Goal: Task Accomplishment & Management: Use online tool/utility

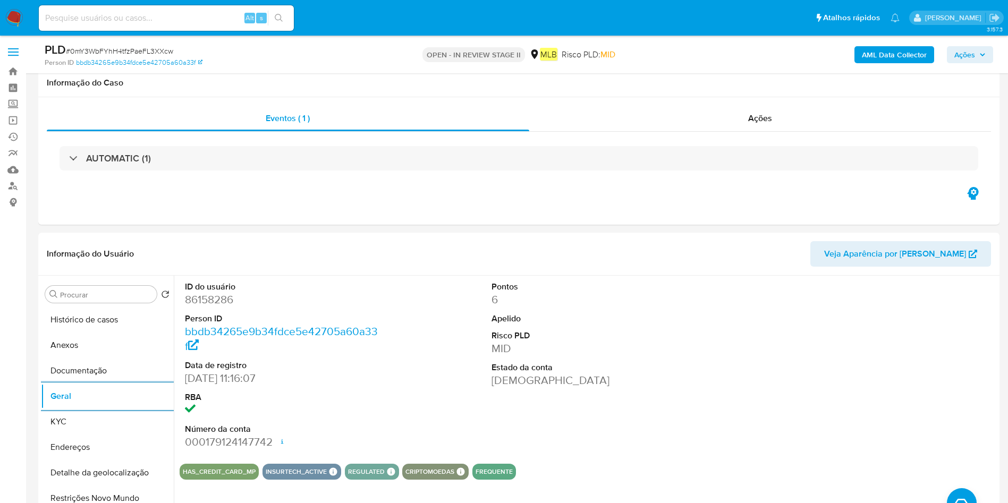
select select "10"
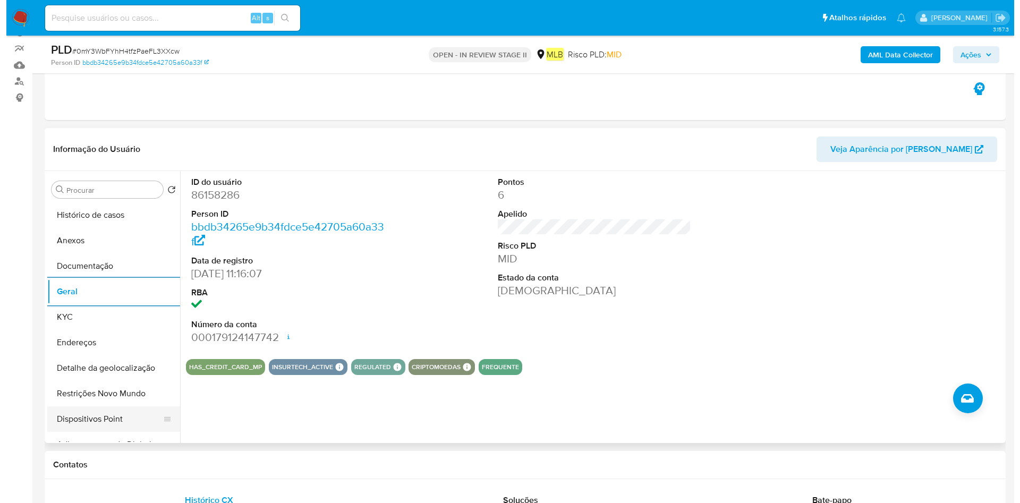
scroll to position [80, 0]
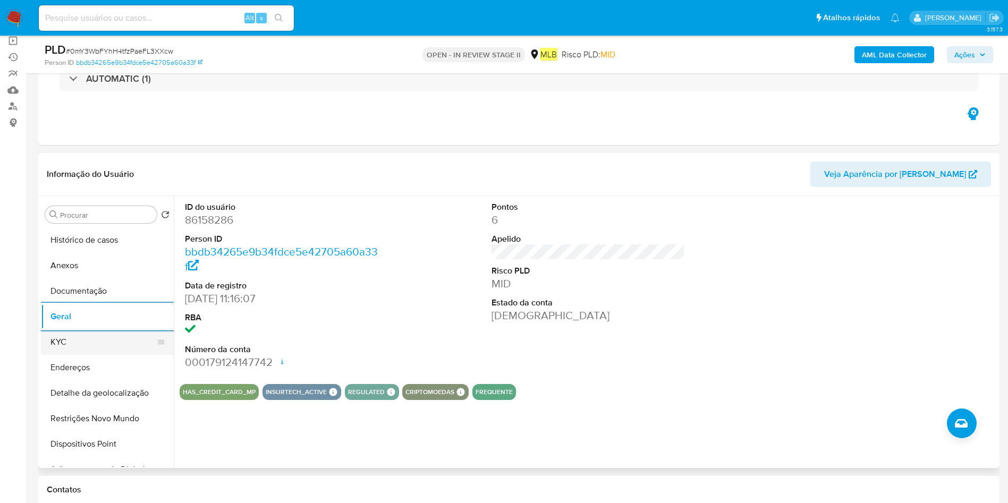
click at [107, 350] on button "KYC" at bounding box center [103, 342] width 124 height 26
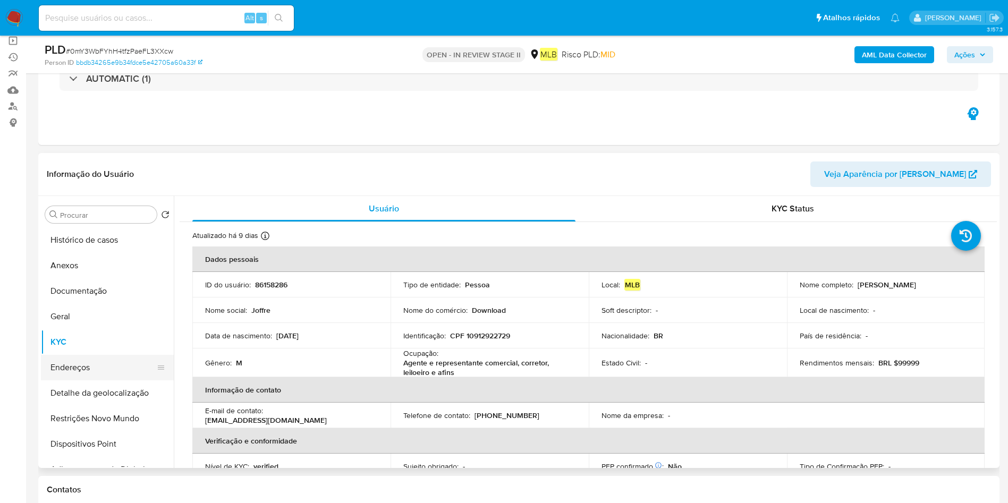
click at [83, 375] on button "Endereços" at bounding box center [103, 368] width 124 height 26
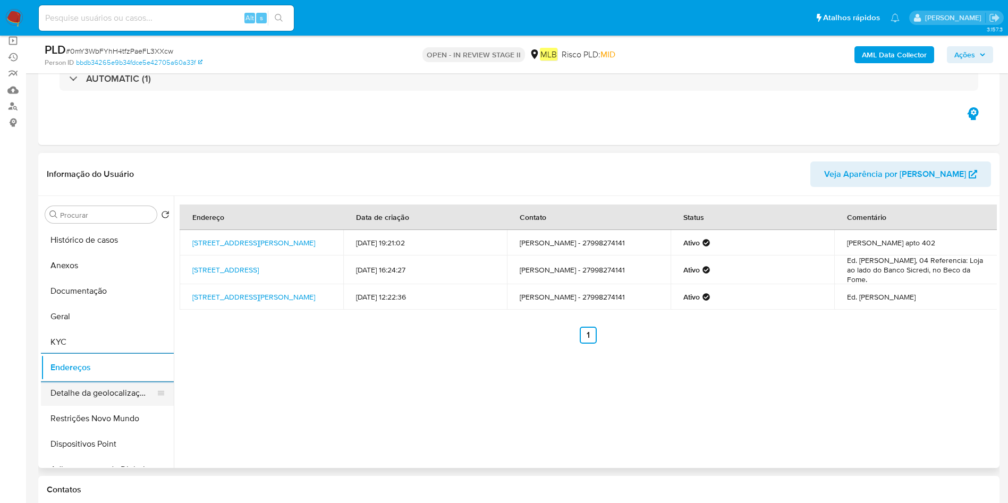
click at [90, 400] on button "Detalhe da geolocalização" at bounding box center [103, 393] width 124 height 26
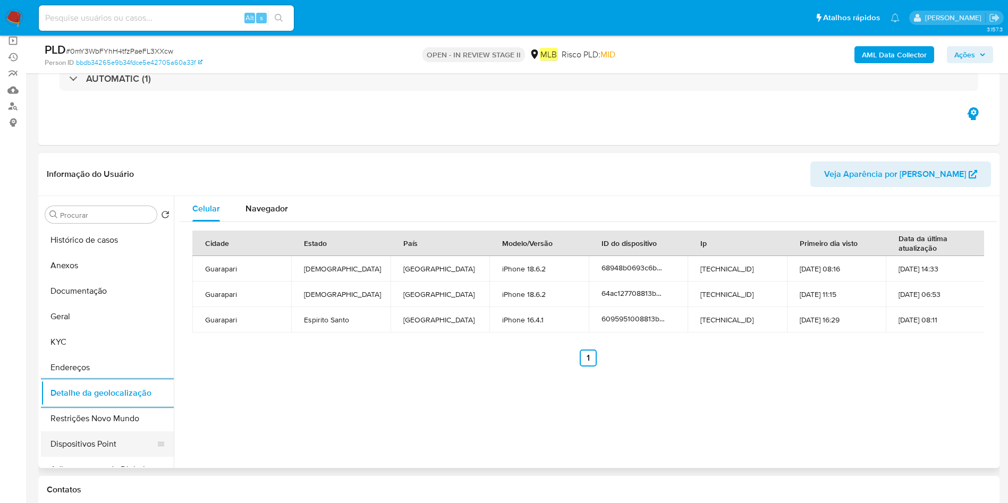
click at [69, 432] on button "Dispositivos Point" at bounding box center [103, 444] width 124 height 26
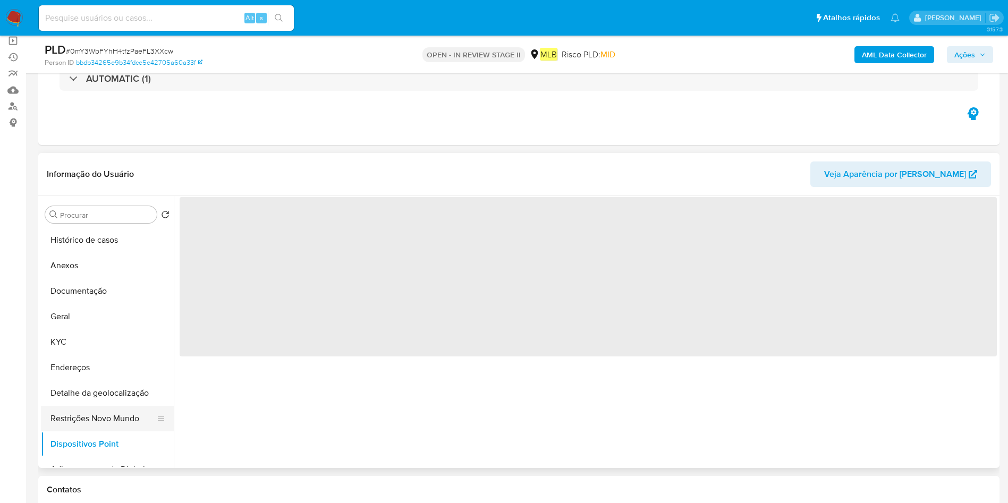
click at [85, 413] on button "Restrições Novo Mundo" at bounding box center [103, 419] width 124 height 26
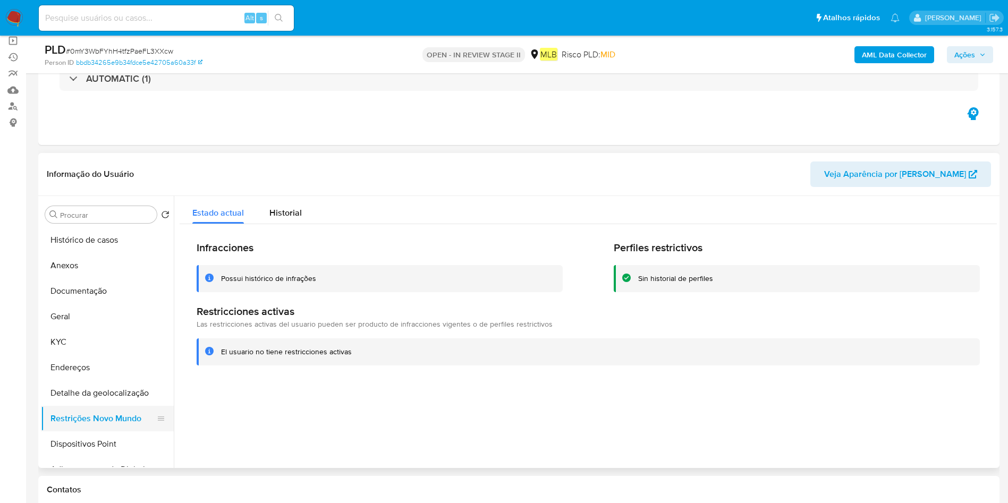
click at [99, 429] on button "Restrições Novo Mundo" at bounding box center [103, 419] width 124 height 26
click at [101, 435] on button "Dispositivos Point" at bounding box center [103, 444] width 124 height 26
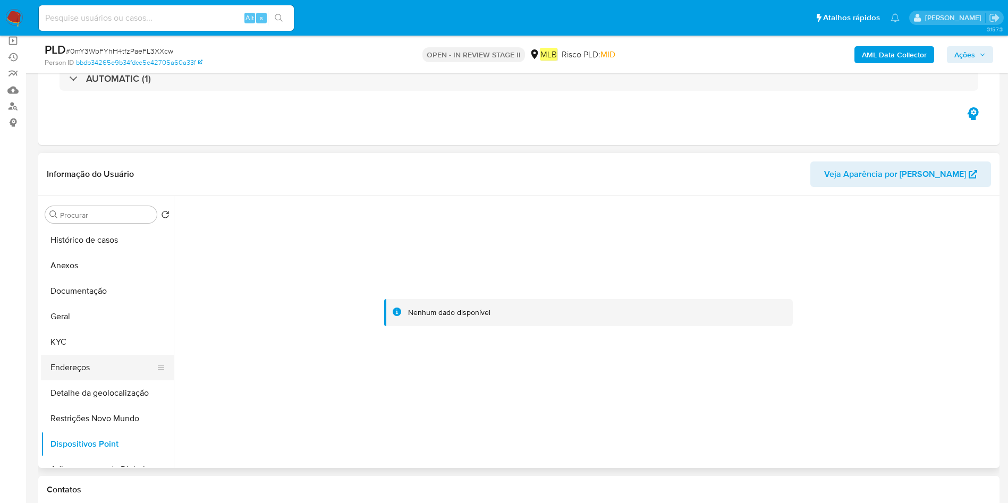
click at [64, 358] on button "Endereços" at bounding box center [103, 368] width 124 height 26
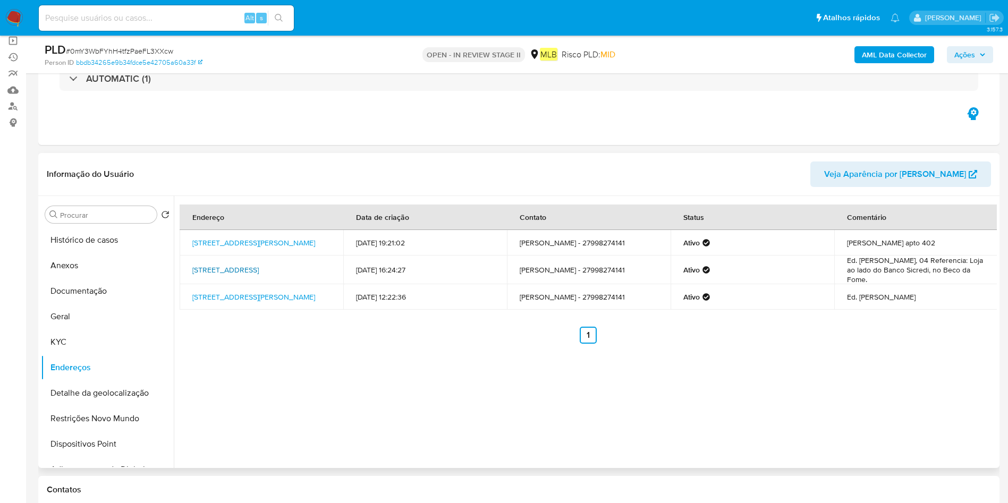
drag, startPoint x: 198, startPoint y: 258, endPoint x: 328, endPoint y: 266, distance: 130.4
click at [328, 266] on td "Rua Joaquim Da Silva Lima 40, Guarapari, Espírito Santo, 29200260, Brasil 40" at bounding box center [262, 270] width 164 height 29
click at [105, 232] on button "Histórico de casos" at bounding box center [103, 240] width 124 height 26
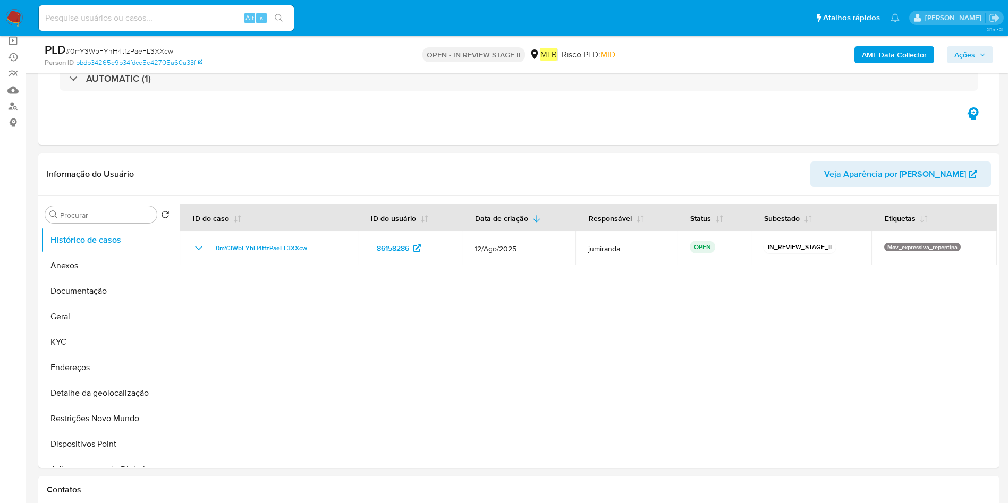
click at [906, 57] on b "AML Data Collector" at bounding box center [894, 54] width 65 height 17
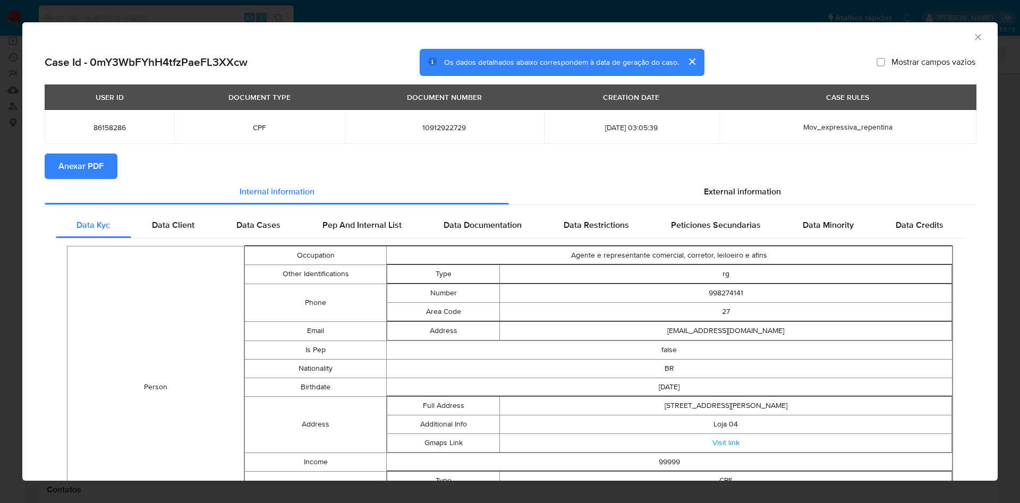
click at [90, 166] on span "Anexar PDF" at bounding box center [80, 166] width 45 height 23
click at [973, 39] on icon "Fechar a janela" at bounding box center [978, 37] width 11 height 11
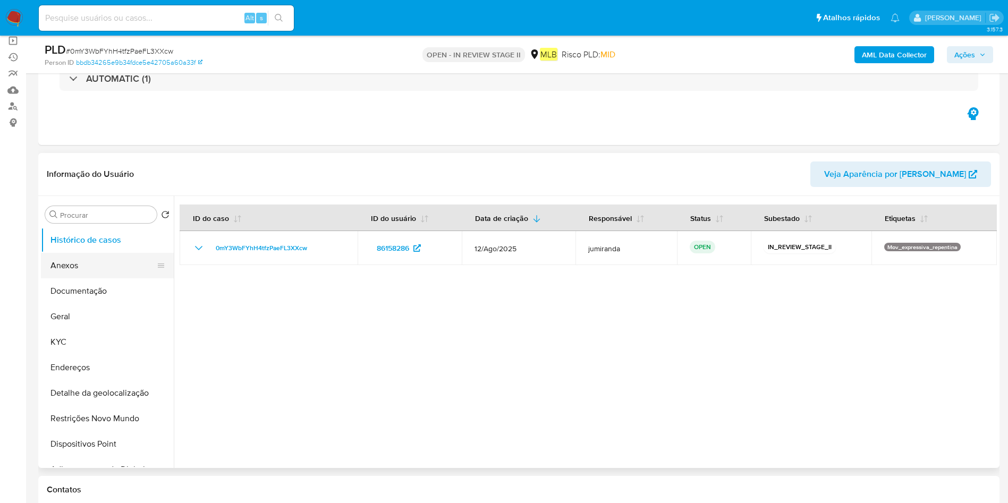
click at [103, 265] on button "Anexos" at bounding box center [103, 266] width 124 height 26
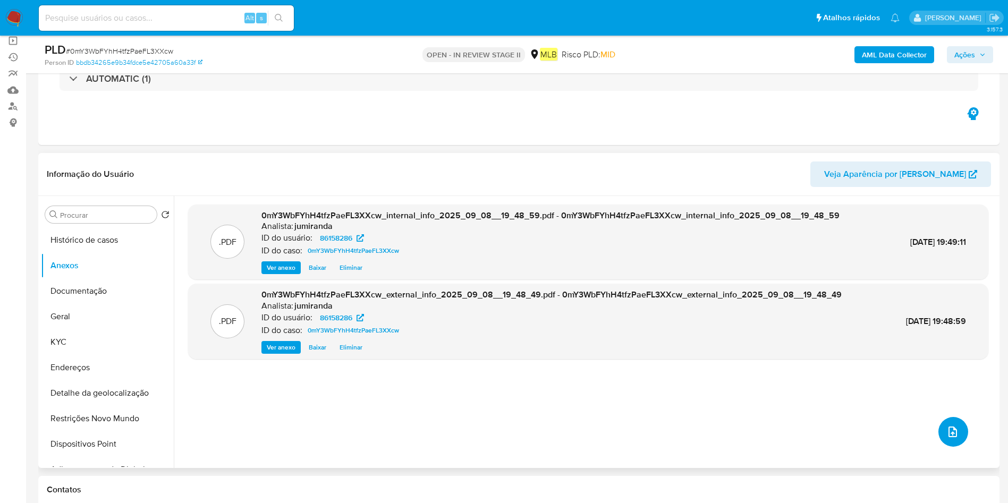
click at [953, 429] on icon "upload-file" at bounding box center [952, 432] width 13 height 13
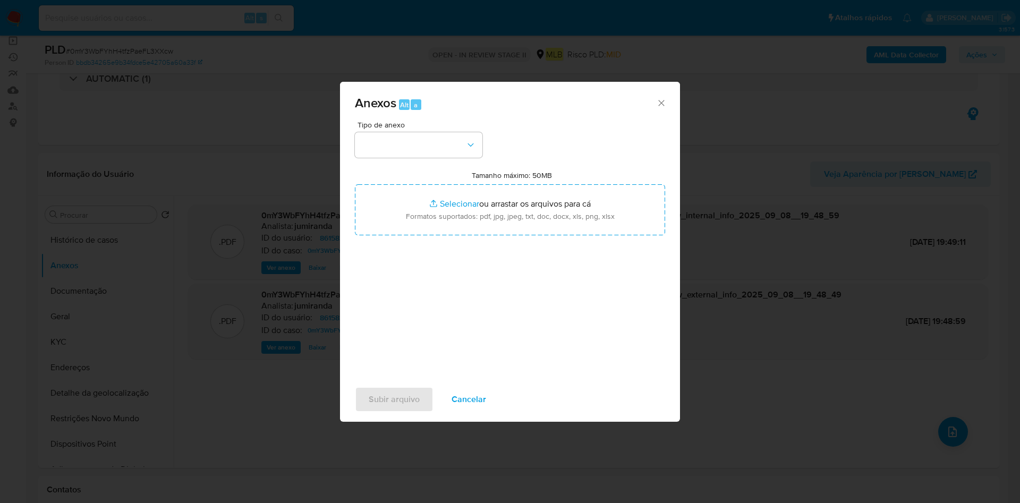
click at [416, 163] on div "Tipo de anexo Tamanho máximo: 50MB Selecionar arquivos Selecionar ou arrastar o…" at bounding box center [510, 246] width 310 height 251
click at [428, 149] on button "button" at bounding box center [419, 145] width 128 height 26
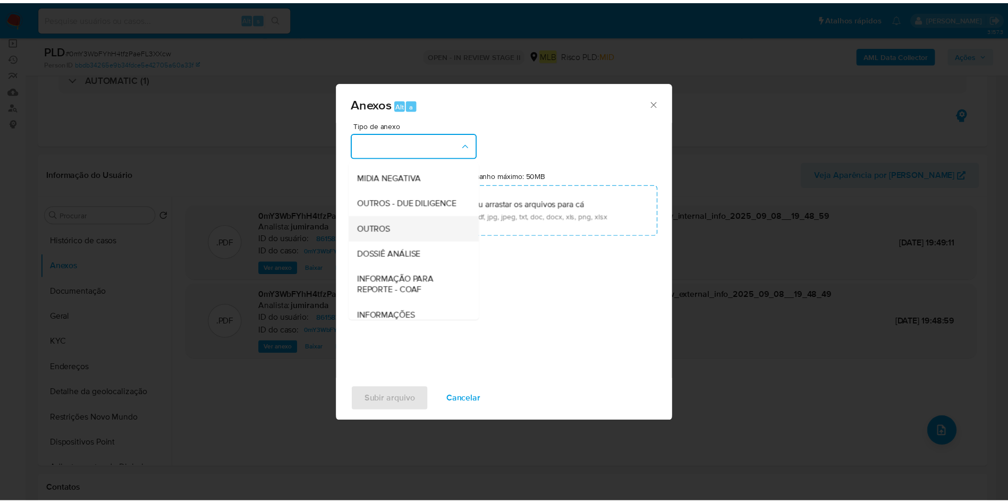
scroll to position [164, 0]
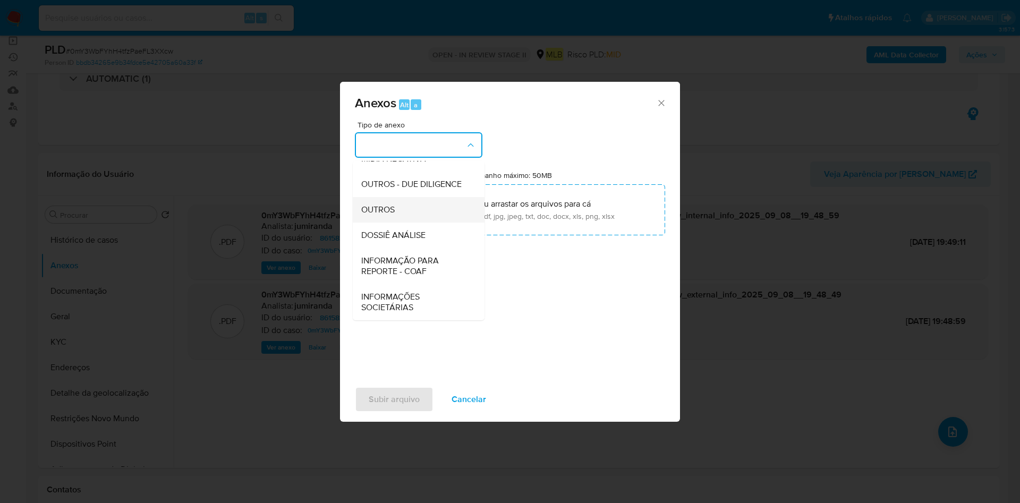
click at [433, 217] on div "OUTROS" at bounding box center [415, 210] width 108 height 26
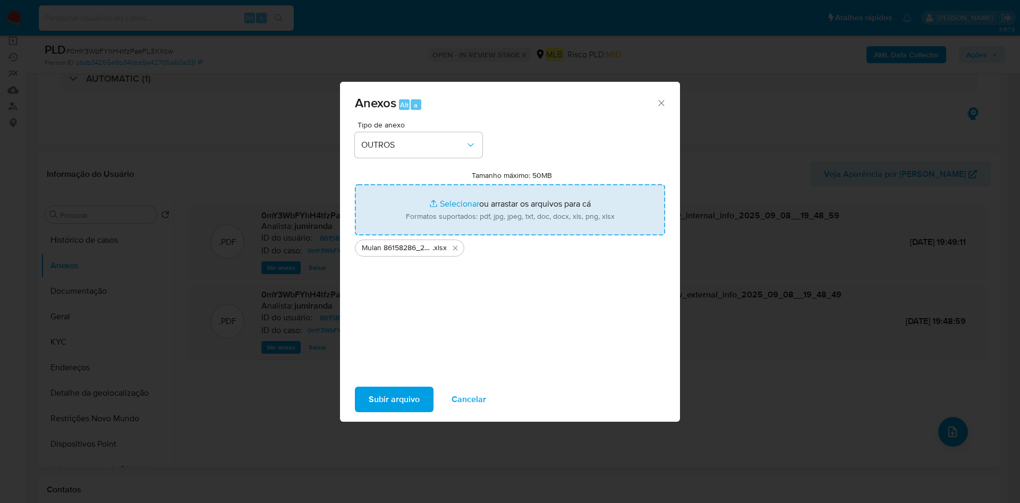
type input "C:\fakepath\SAR - XXX - CPF 10912922729 - JOFFRE ASSAD NETO.pdf"
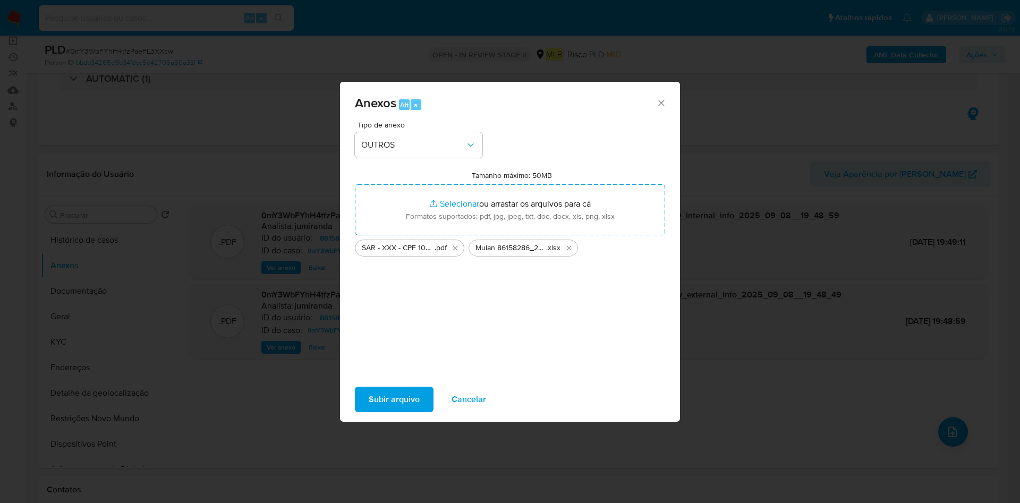
click at [397, 399] on span "Subir arquivo" at bounding box center [394, 399] width 51 height 23
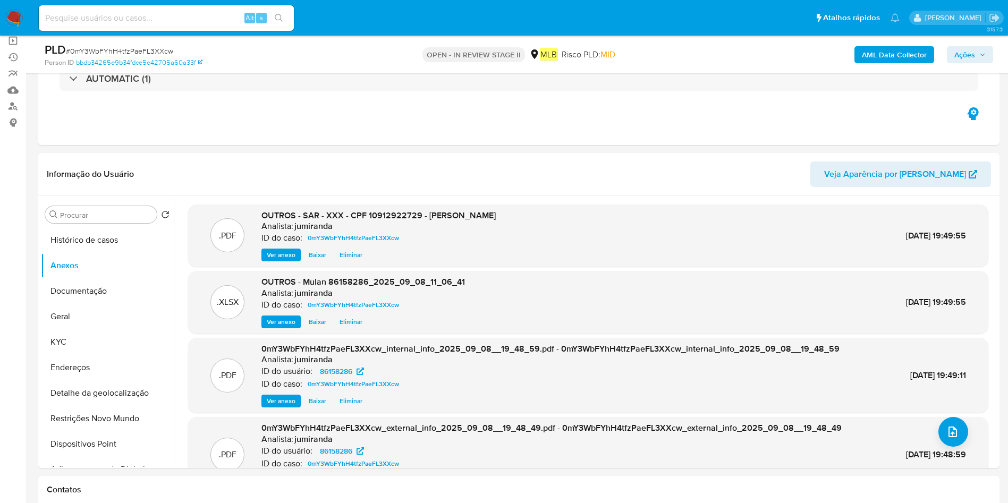
click at [941, 52] on div "AML Data Collector Ações" at bounding box center [836, 54] width 313 height 25
click at [954, 53] on button "Ações" at bounding box center [970, 54] width 46 height 17
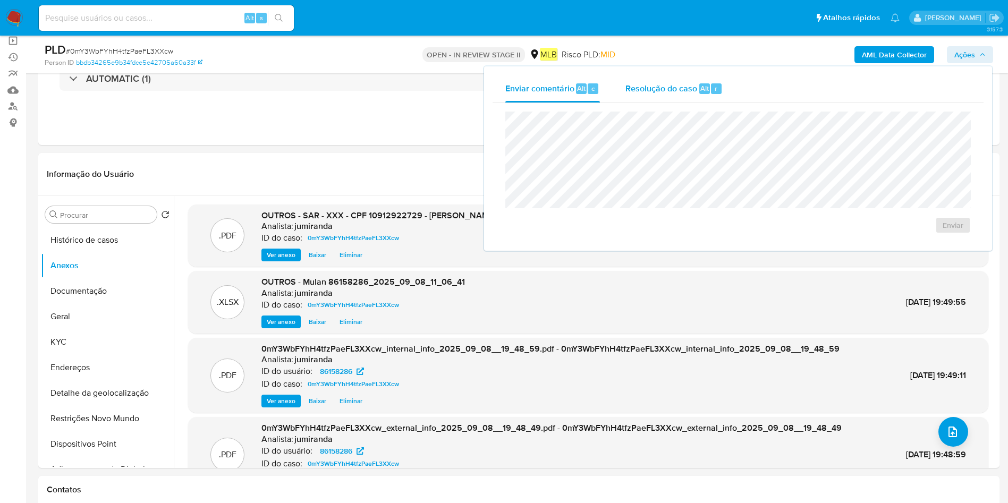
click at [663, 83] on span "Resolução do caso" at bounding box center [661, 88] width 72 height 12
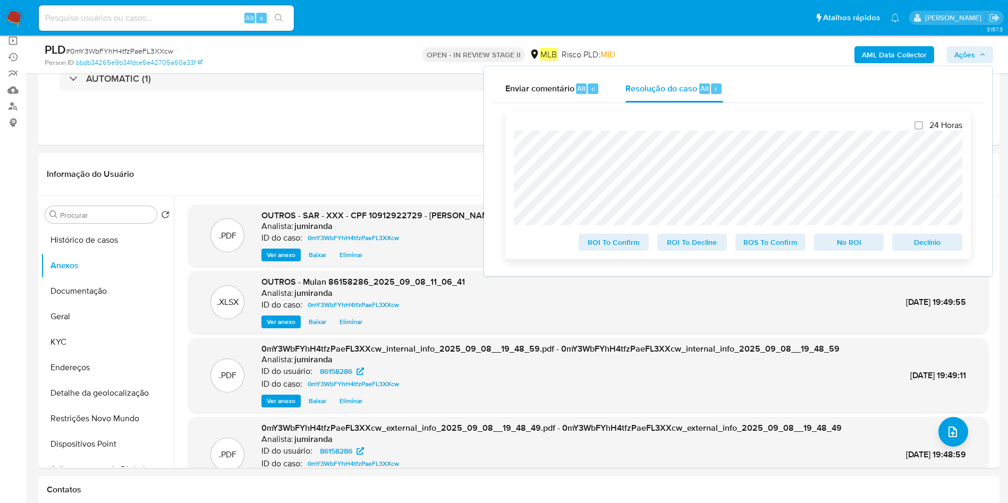
click at [782, 243] on span "ROS To Confirm" at bounding box center [770, 242] width 55 height 15
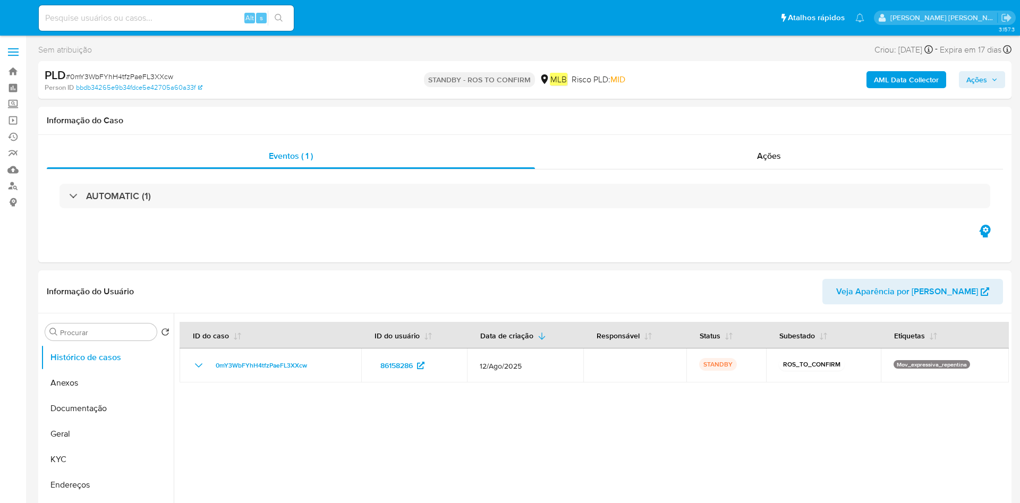
select select "10"
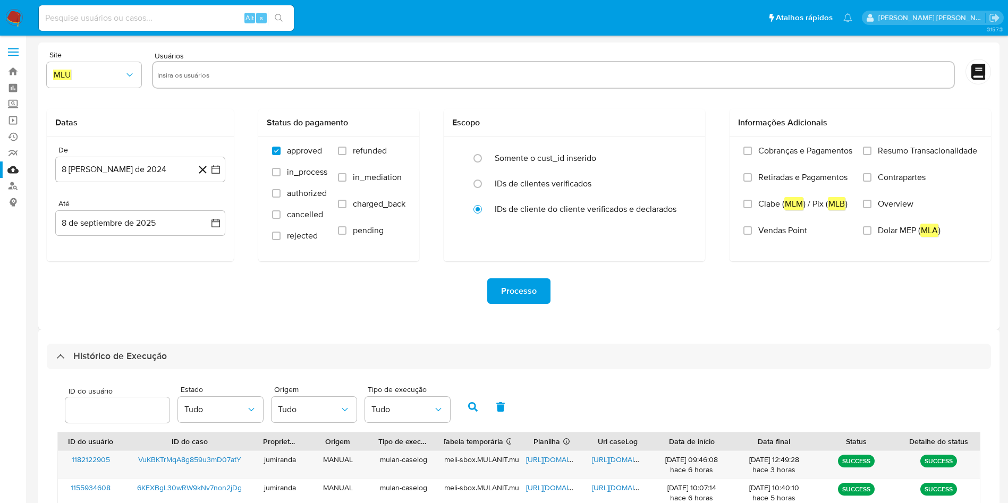
select select "10"
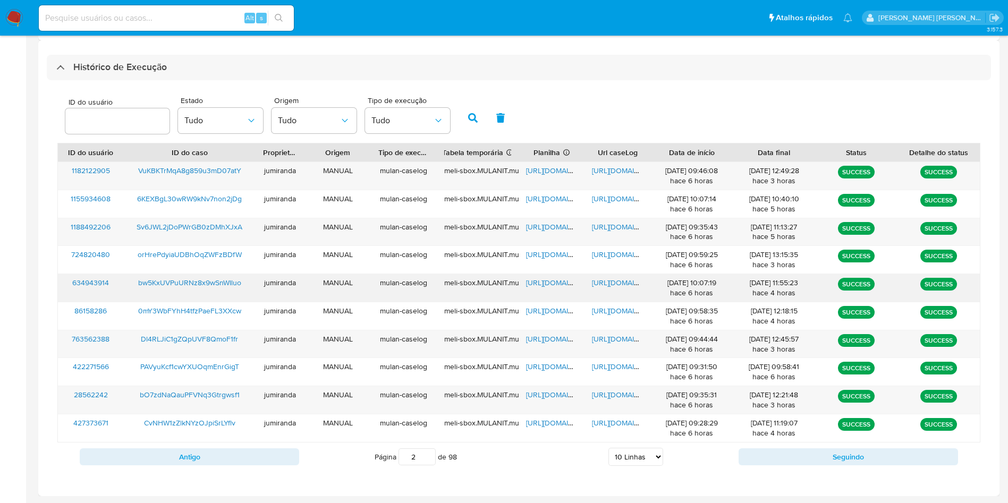
click at [552, 281] on span "[URL][DOMAIN_NAME]" at bounding box center [562, 282] width 73 height 11
click at [625, 281] on span "https://docs.google.com/document/d/1kkykoym6jJF_9ajILInecB2AQNHjiy_XHgVtDIJ9Gw0…" at bounding box center [628, 282] width 73 height 11
click at [215, 285] on span "bw5KxUVPuURNz8x9wSnWIluo" at bounding box center [189, 282] width 103 height 11
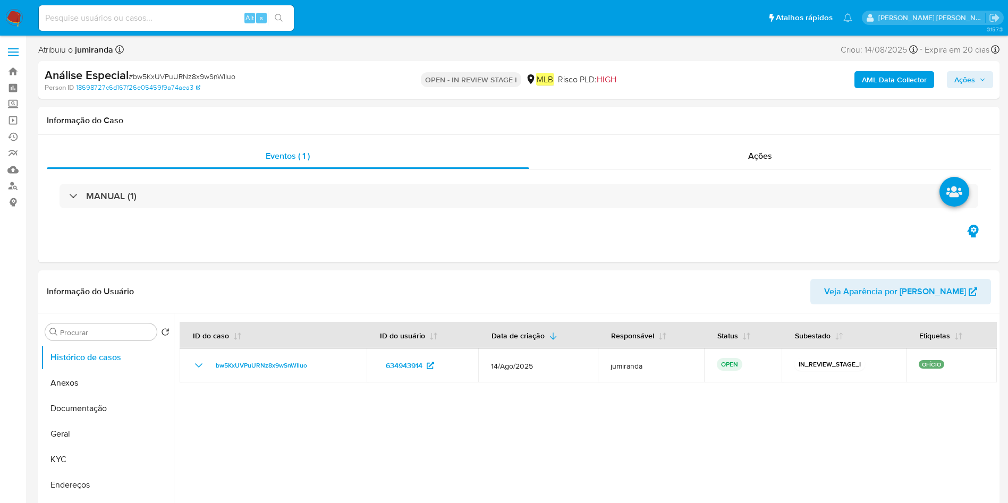
select select "10"
click at [114, 382] on button "Anexos" at bounding box center [103, 383] width 124 height 26
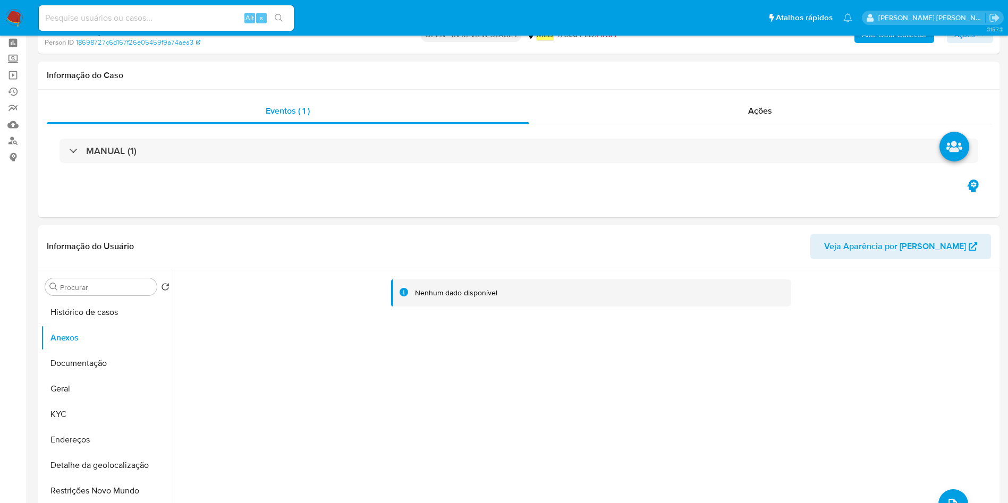
scroll to position [80, 0]
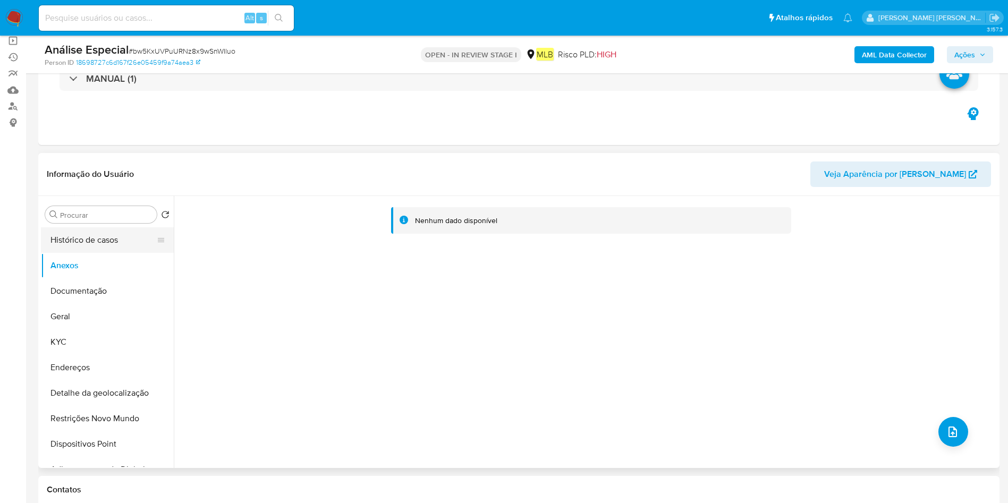
drag, startPoint x: 74, startPoint y: 326, endPoint x: 106, endPoint y: 232, distance: 99.1
click at [73, 326] on button "Geral" at bounding box center [107, 317] width 133 height 26
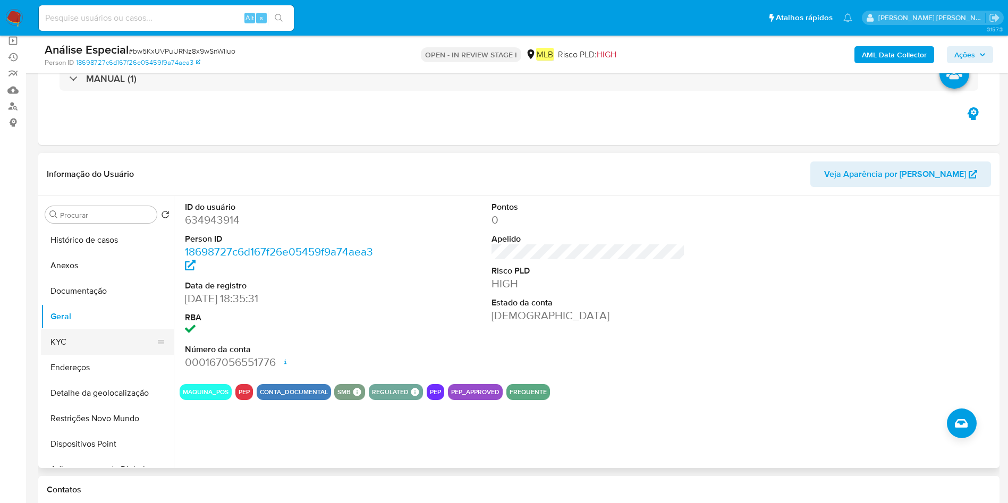
click at [88, 337] on button "KYC" at bounding box center [103, 342] width 124 height 26
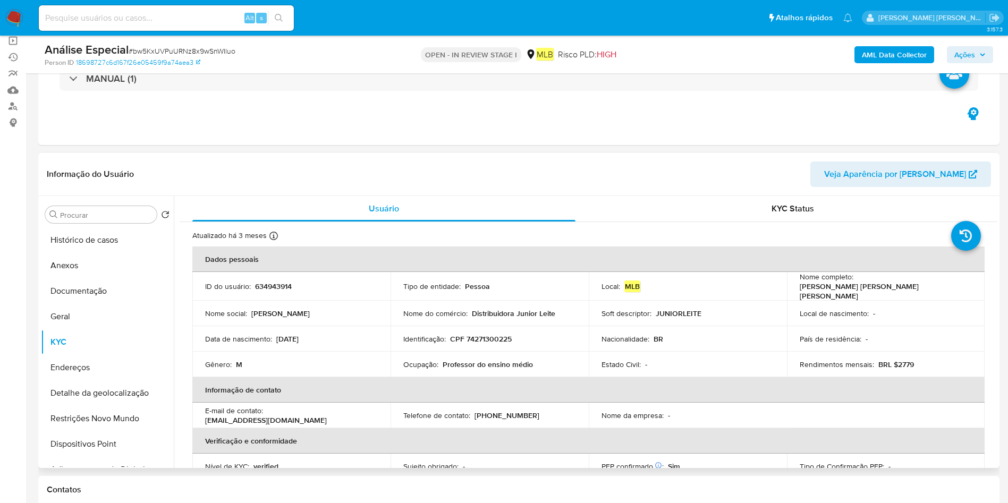
click at [444, 360] on p "Professor do ensino médio" at bounding box center [488, 365] width 90 height 10
copy div "Ocupação : Professor do ensino médio"
click at [112, 263] on button "Anexos" at bounding box center [103, 266] width 124 height 26
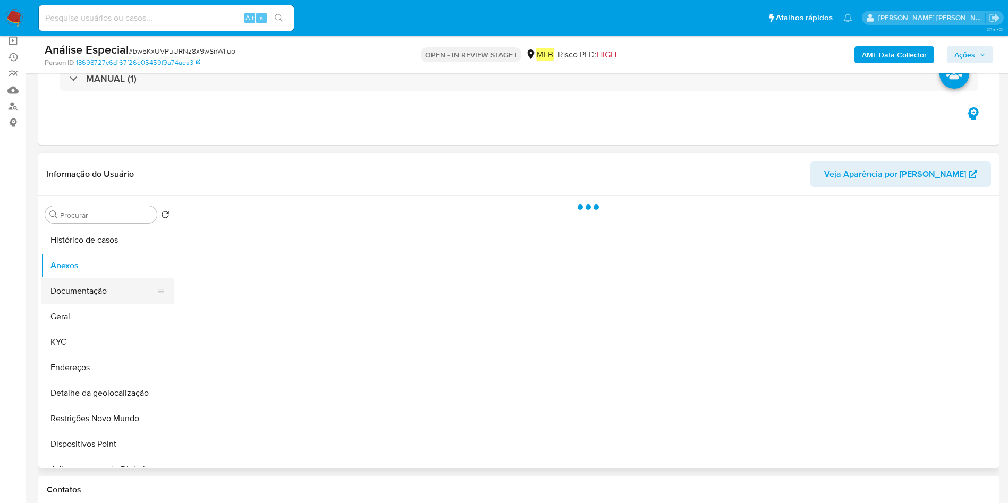
click at [100, 287] on button "Documentação" at bounding box center [103, 291] width 124 height 26
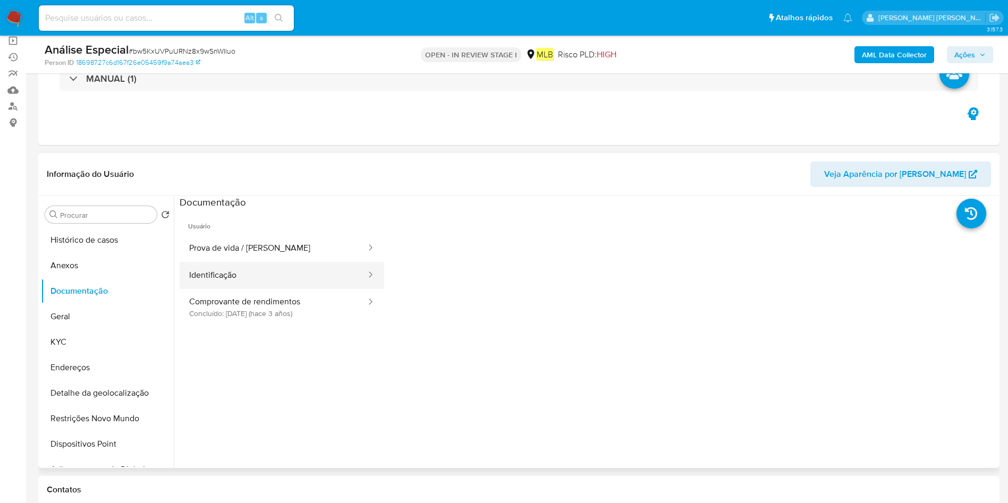
click at [266, 280] on button "Identificação" at bounding box center [274, 275] width 188 height 27
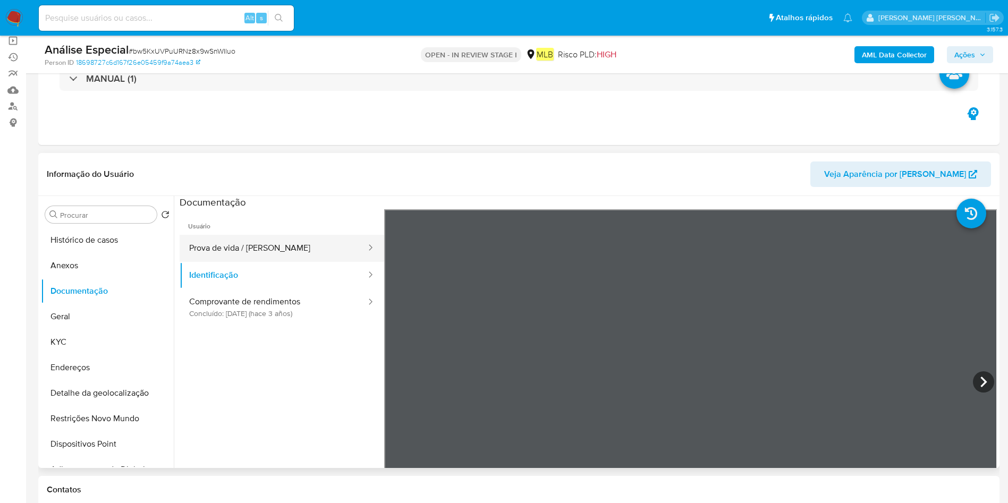
click at [334, 245] on button "Prova de vida / Selfie" at bounding box center [274, 248] width 188 height 27
click at [75, 380] on button "Detalhe da geolocalização" at bounding box center [103, 393] width 124 height 26
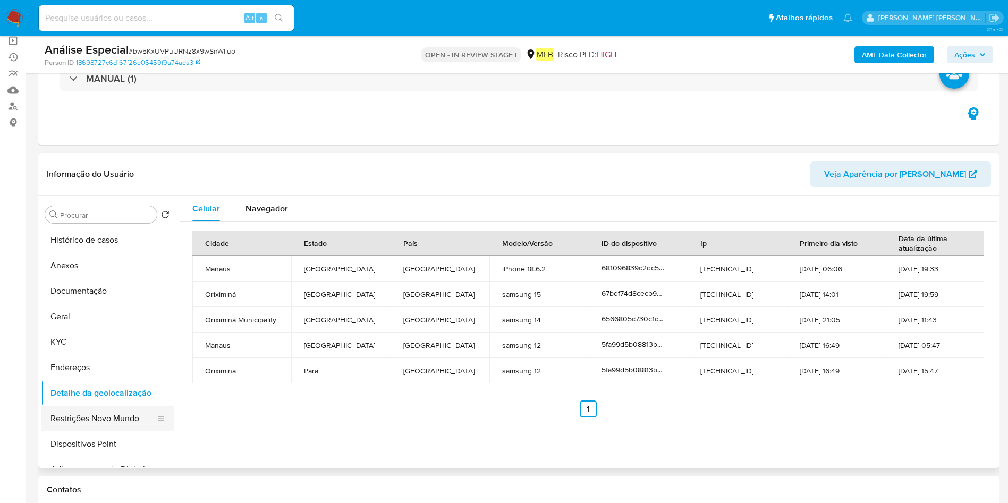
click at [105, 420] on button "Restrições Novo Mundo" at bounding box center [103, 419] width 124 height 26
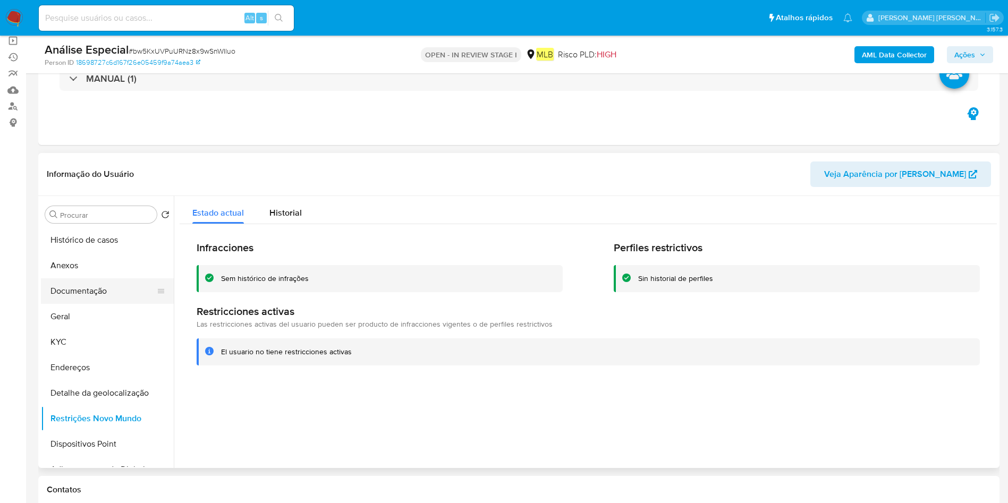
click at [84, 291] on button "Documentação" at bounding box center [103, 291] width 124 height 26
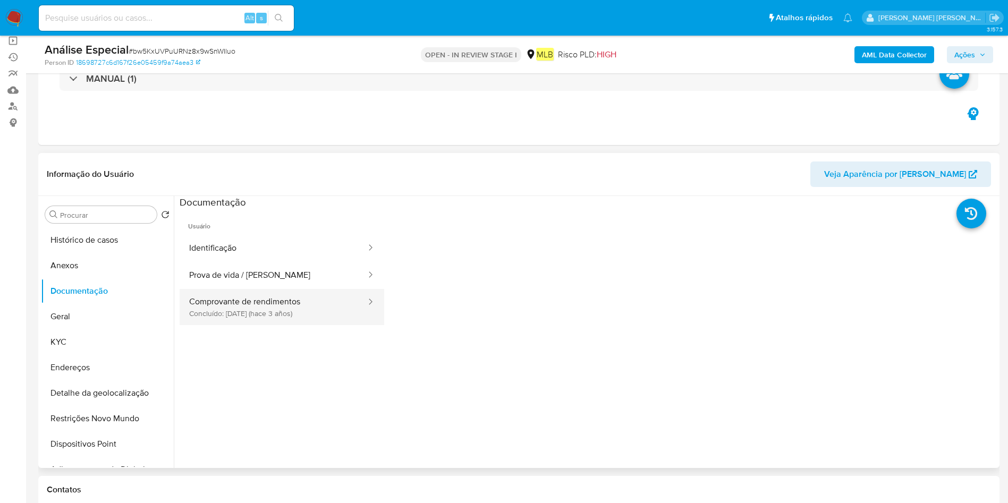
click at [278, 317] on button "Comprovante de rendimentos Concluído: 21/07/2022 (hace 3 años)" at bounding box center [274, 307] width 188 height 36
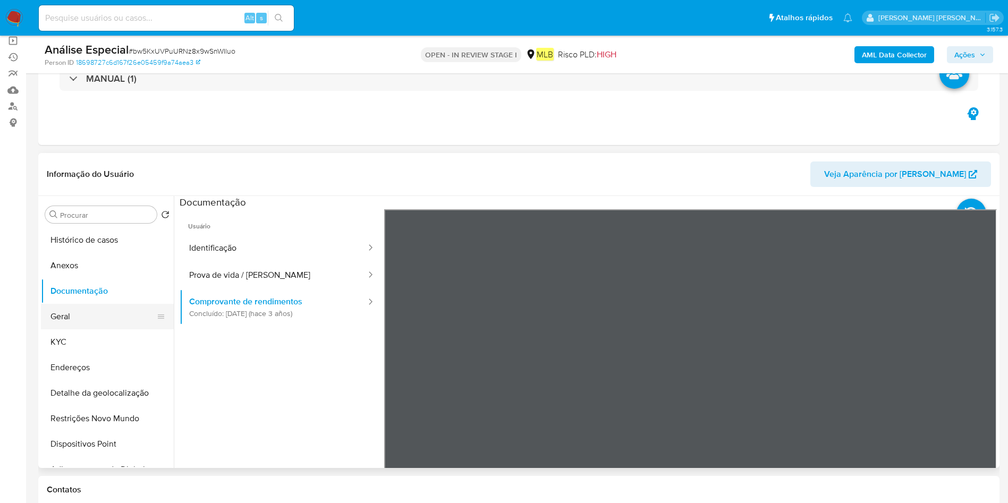
click at [104, 323] on button "Geral" at bounding box center [103, 317] width 124 height 26
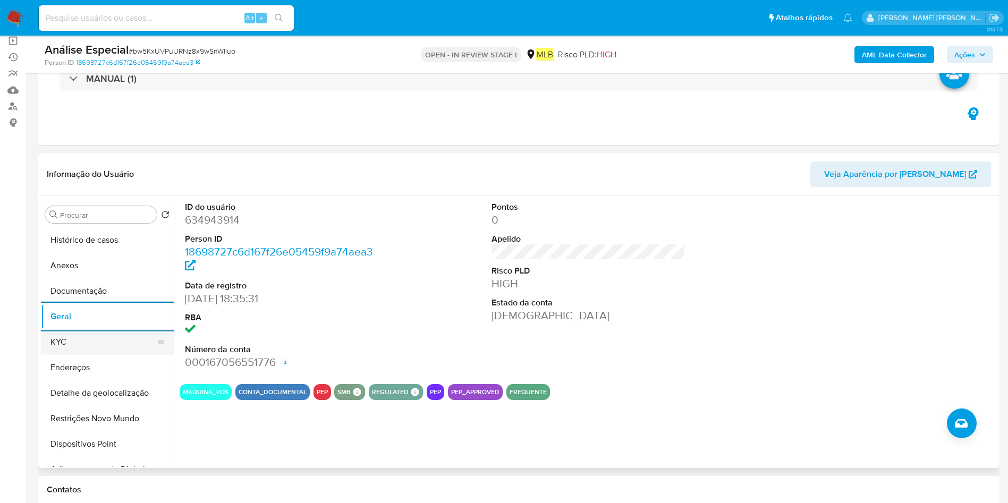
click at [69, 350] on button "KYC" at bounding box center [103, 342] width 124 height 26
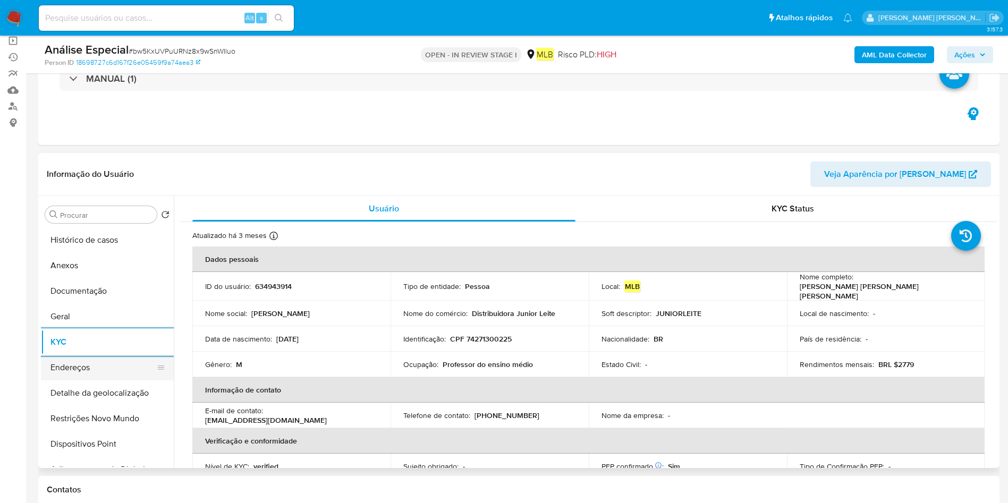
click at [110, 375] on button "Endereços" at bounding box center [103, 368] width 124 height 26
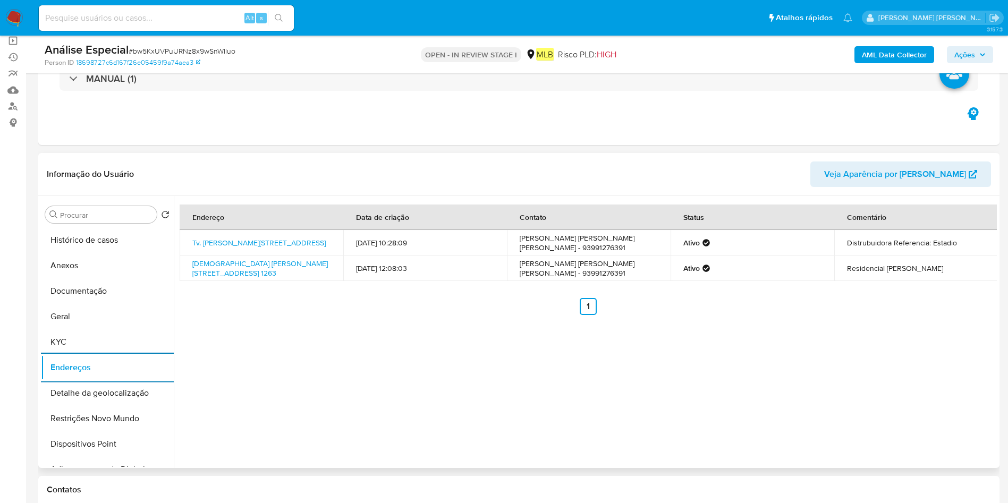
drag, startPoint x: 112, startPoint y: 398, endPoint x: 198, endPoint y: 395, distance: 86.1
click at [112, 397] on button "Detalhe da geolocalização" at bounding box center [107, 393] width 133 height 26
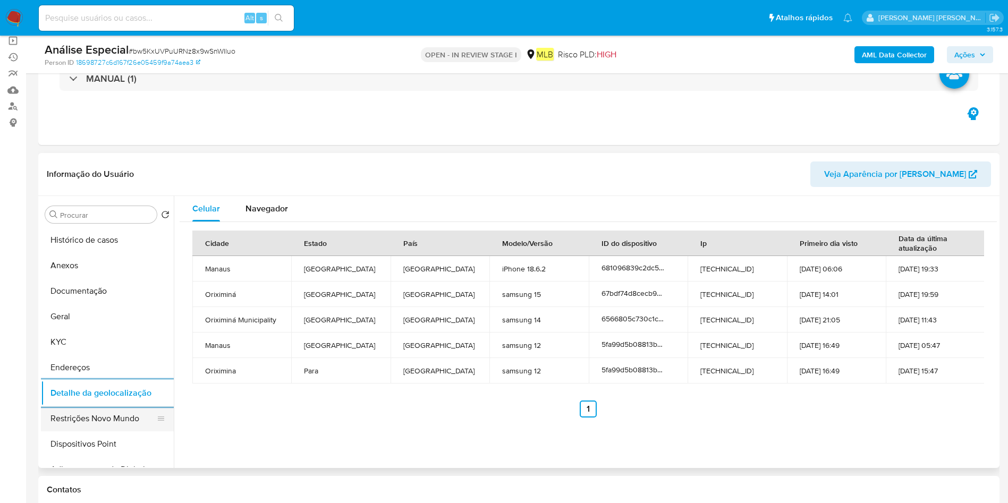
click at [92, 408] on button "Restrições Novo Mundo" at bounding box center [103, 419] width 124 height 26
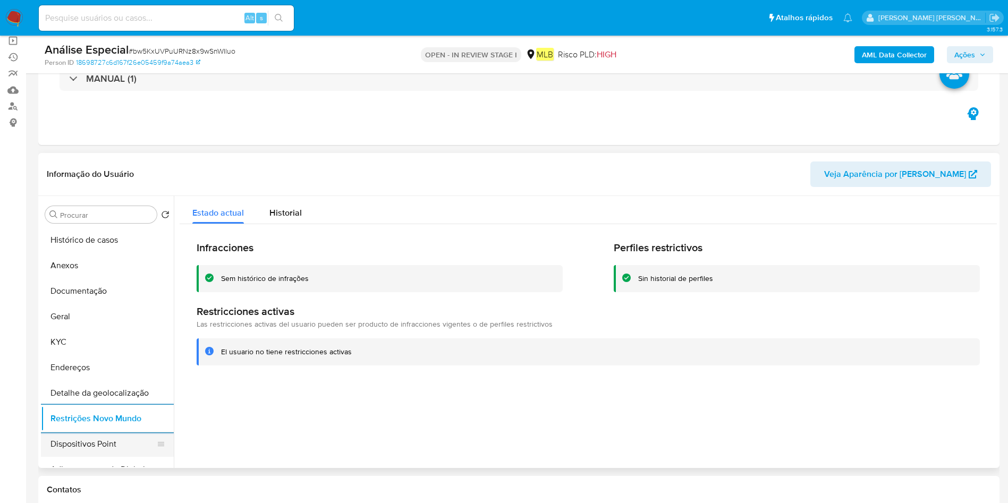
click at [61, 448] on button "Dispositivos Point" at bounding box center [103, 444] width 124 height 26
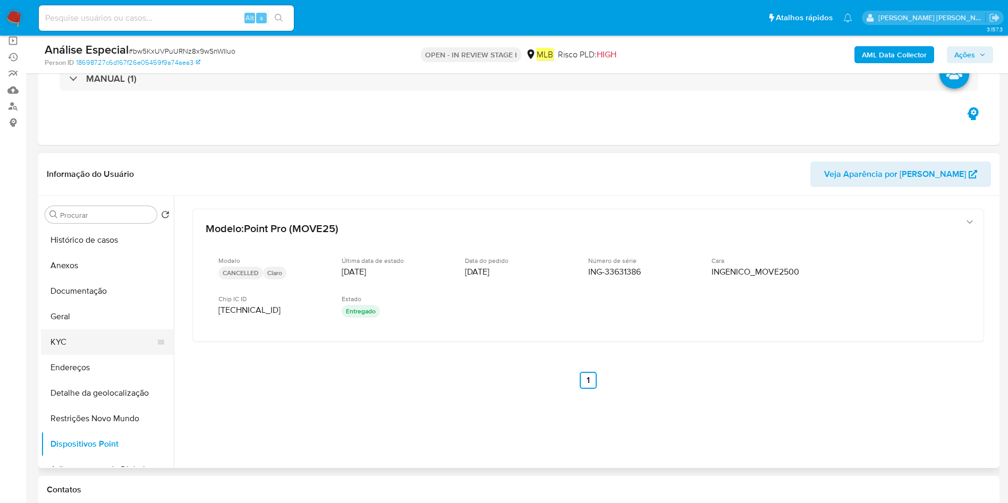
click at [119, 344] on button "KYC" at bounding box center [103, 342] width 124 height 26
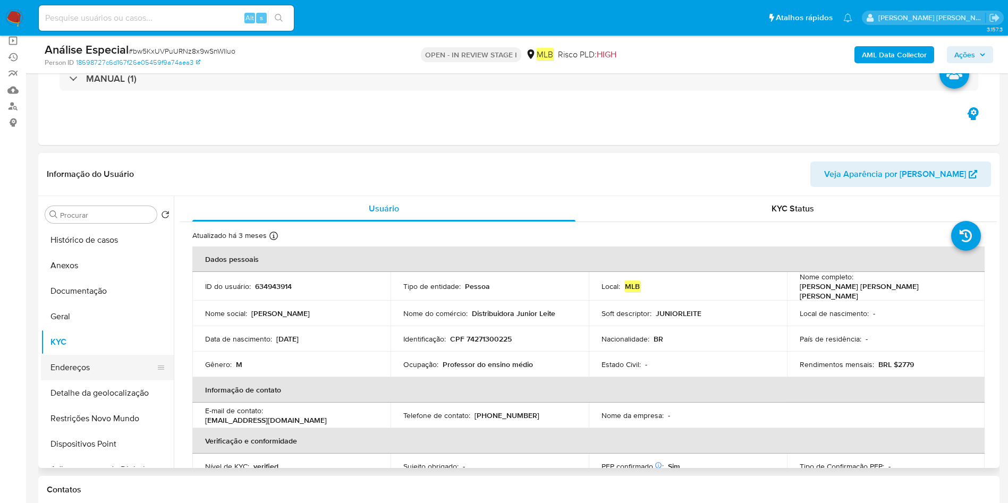
click at [112, 363] on button "Endereços" at bounding box center [103, 368] width 124 height 26
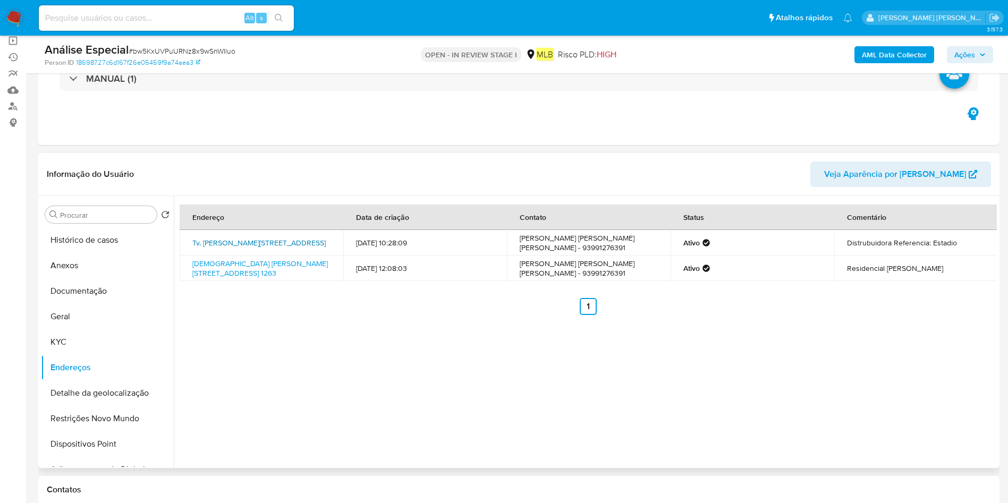
drag, startPoint x: 189, startPoint y: 238, endPoint x: 325, endPoint y: 235, distance: 136.6
click at [325, 235] on td "Tv. Gabriel Guerreiro 561, Oriximiná, Pará, 68270000, Brasil 561" at bounding box center [262, 243] width 164 height 26
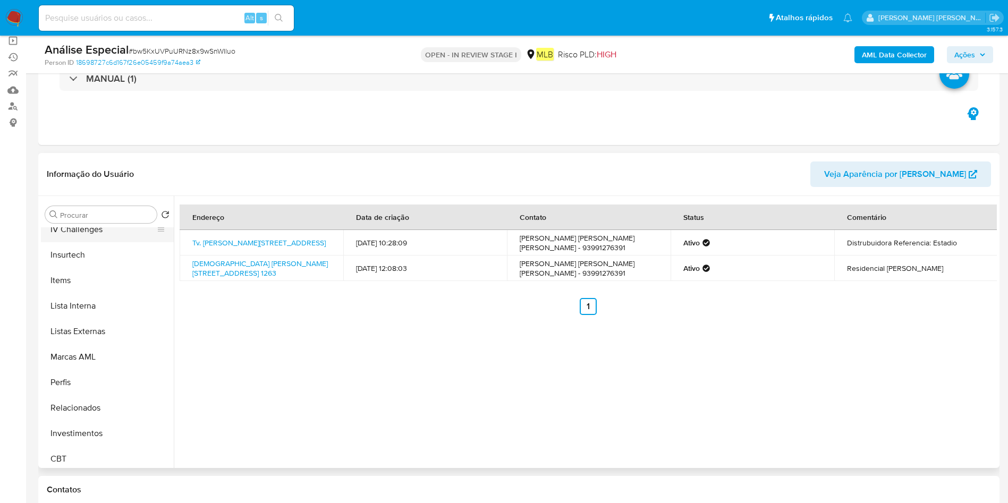
scroll to position [500, 0]
click at [115, 307] on button "Lista Interna" at bounding box center [103, 302] width 124 height 26
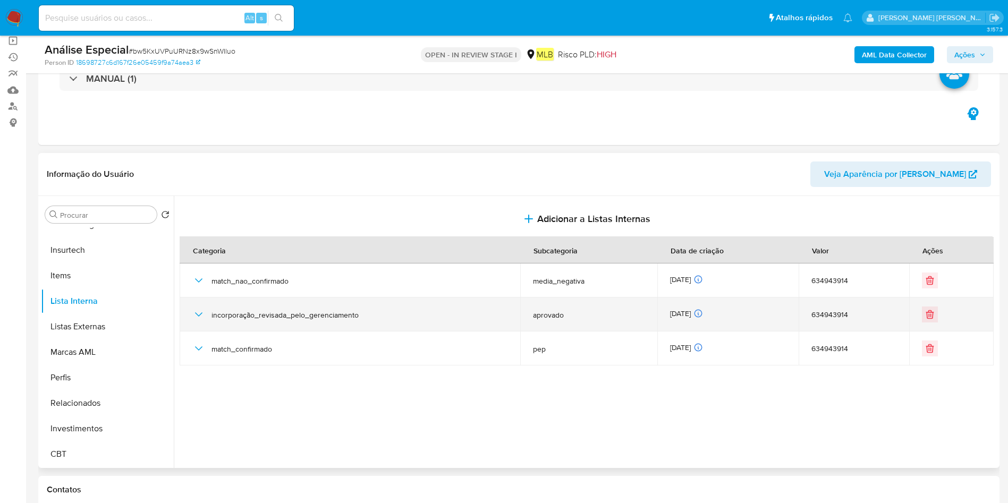
click at [202, 314] on icon "button" at bounding box center [198, 314] width 13 height 13
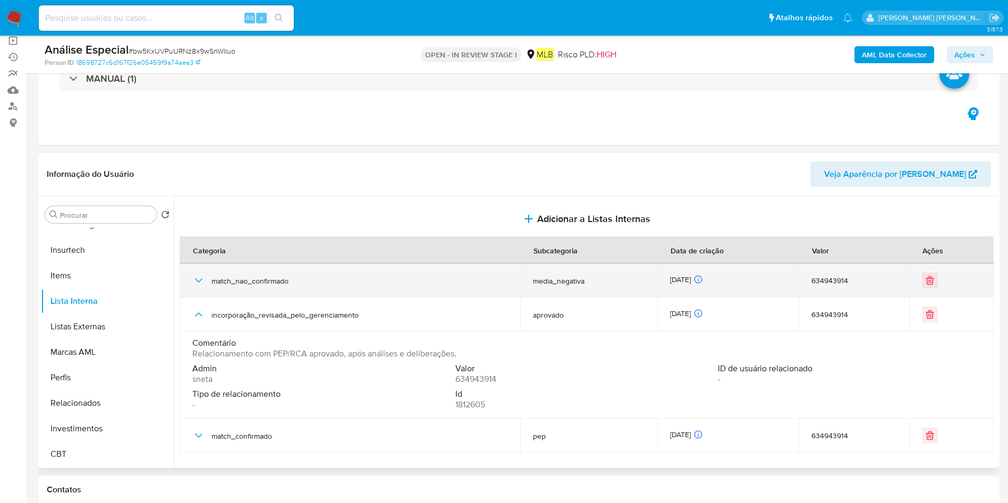
click at [200, 279] on icon "button" at bounding box center [198, 280] width 13 height 13
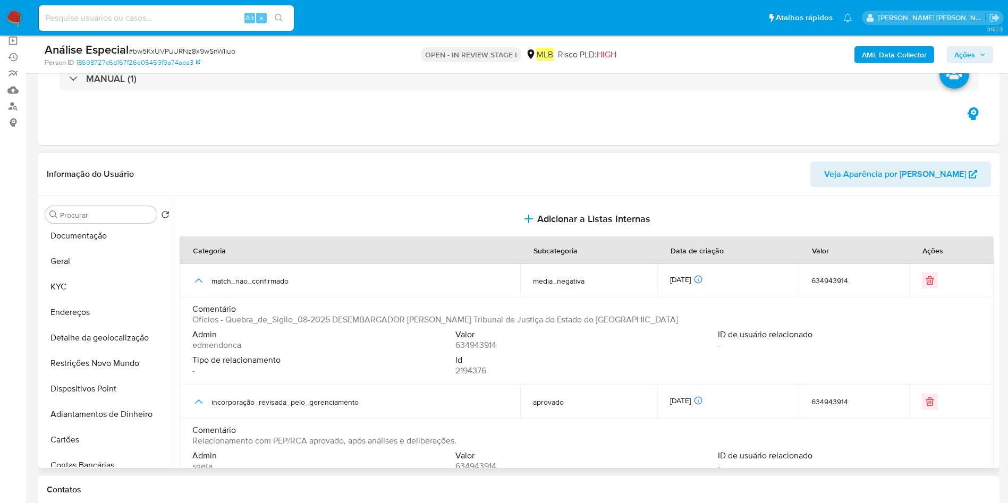
scroll to position [0, 0]
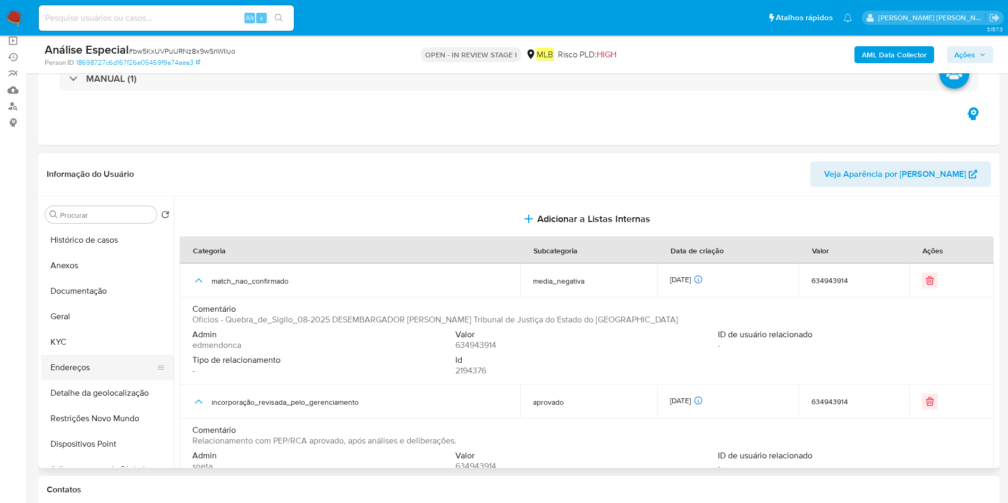
click at [85, 372] on button "Endereços" at bounding box center [103, 368] width 124 height 26
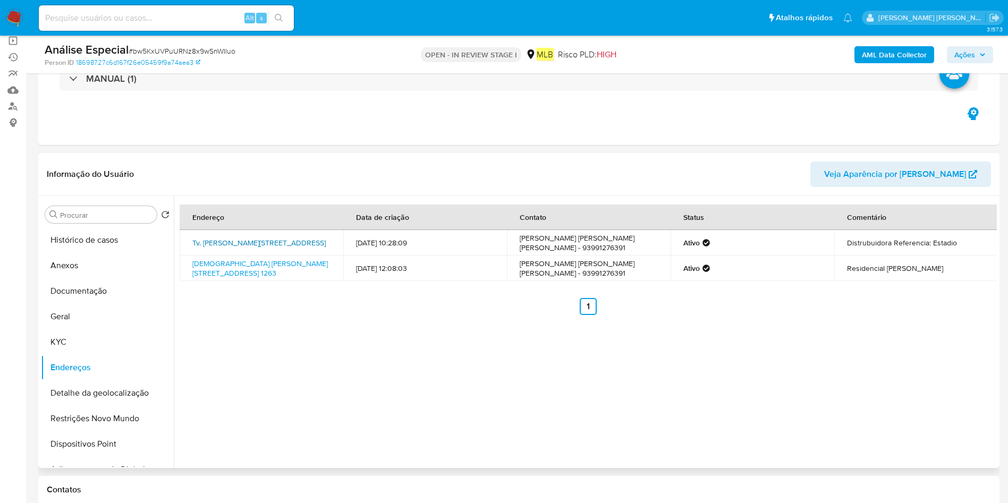
drag, startPoint x: 189, startPoint y: 234, endPoint x: 307, endPoint y: 238, distance: 117.5
click at [307, 238] on td "Tv. Gabriel Guerreiro 561, Oriximiná, Pará, 68270000, Brasil 561" at bounding box center [262, 243] width 164 height 26
copy link "Tv. Gabriel Guerreiro 561, Oriximiná"
click at [120, 243] on button "Histórico de casos" at bounding box center [103, 240] width 124 height 26
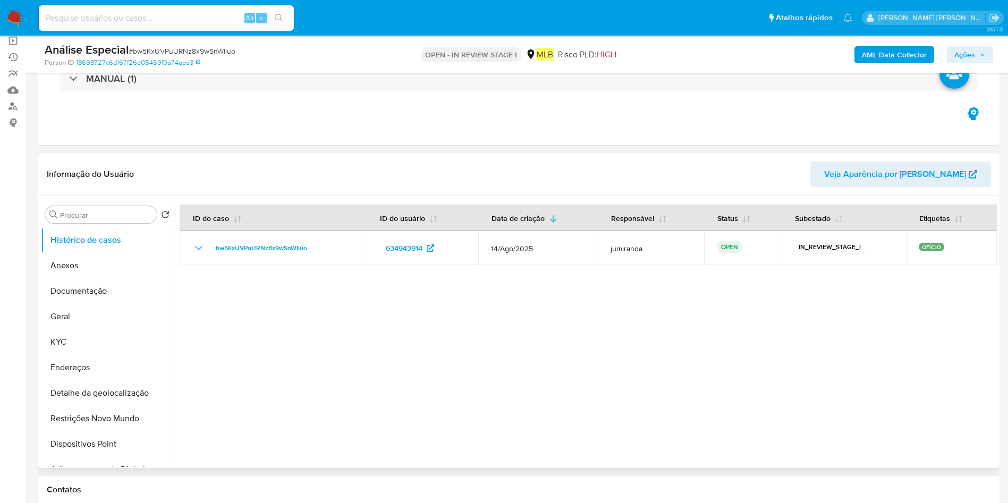
drag, startPoint x: 88, startPoint y: 265, endPoint x: 262, endPoint y: 251, distance: 174.8
click at [87, 267] on button "Anexos" at bounding box center [107, 266] width 133 height 26
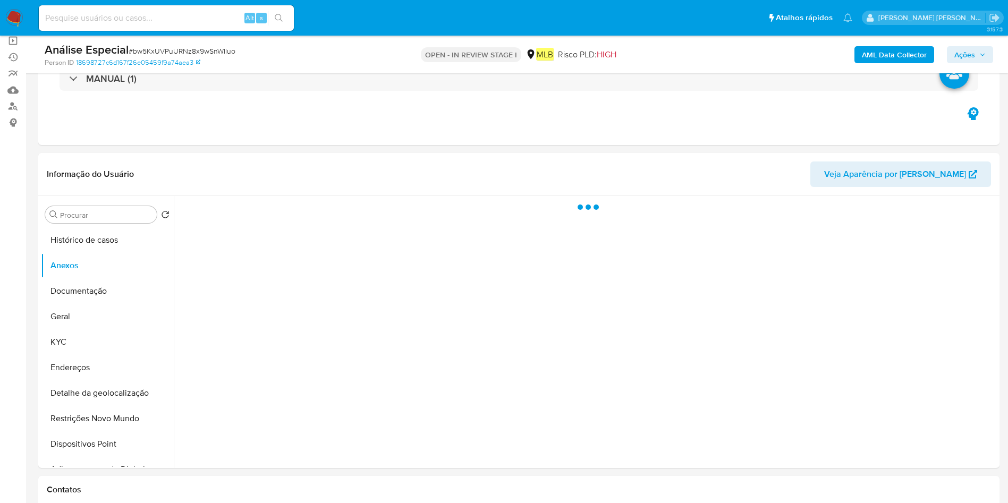
click at [900, 45] on div "AML Data Collector Ações" at bounding box center [836, 54] width 313 height 25
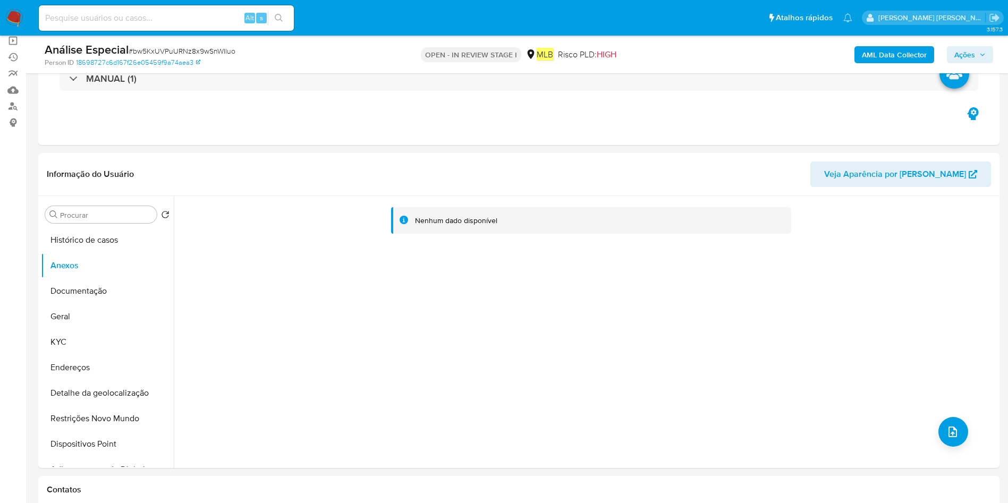
click at [901, 53] on b "AML Data Collector" at bounding box center [894, 54] width 65 height 17
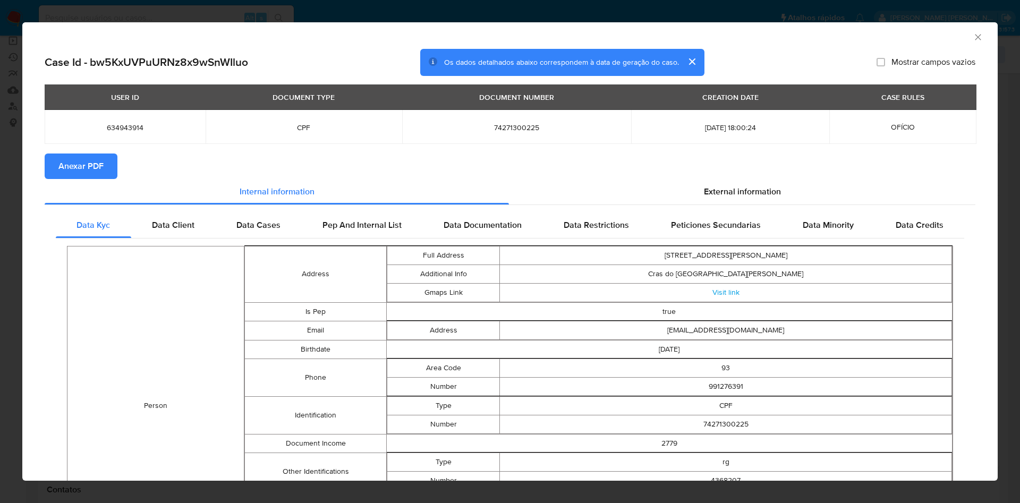
click at [80, 161] on span "Anexar PDF" at bounding box center [80, 166] width 45 height 23
click at [973, 39] on icon "Fechar a janela" at bounding box center [978, 37] width 11 height 11
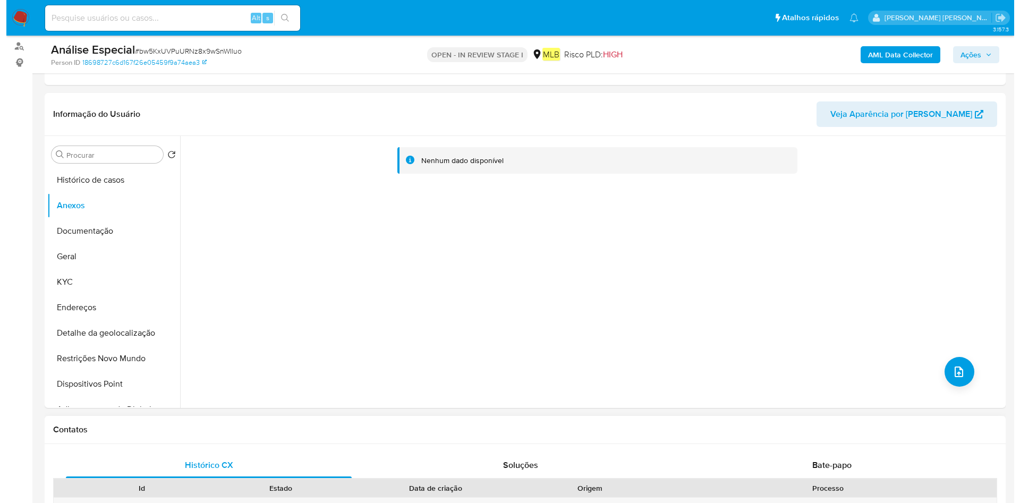
scroll to position [159, 0]
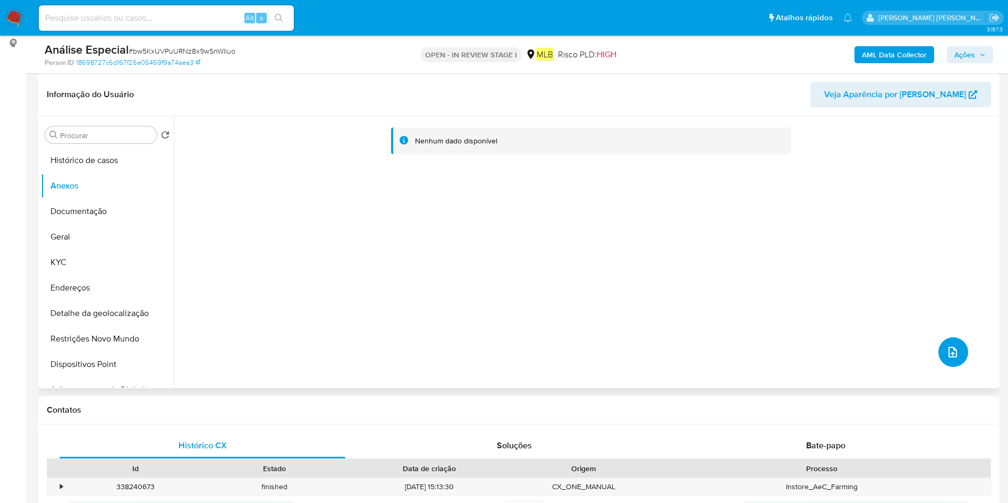
click at [955, 352] on icon "upload-file" at bounding box center [952, 352] width 13 height 13
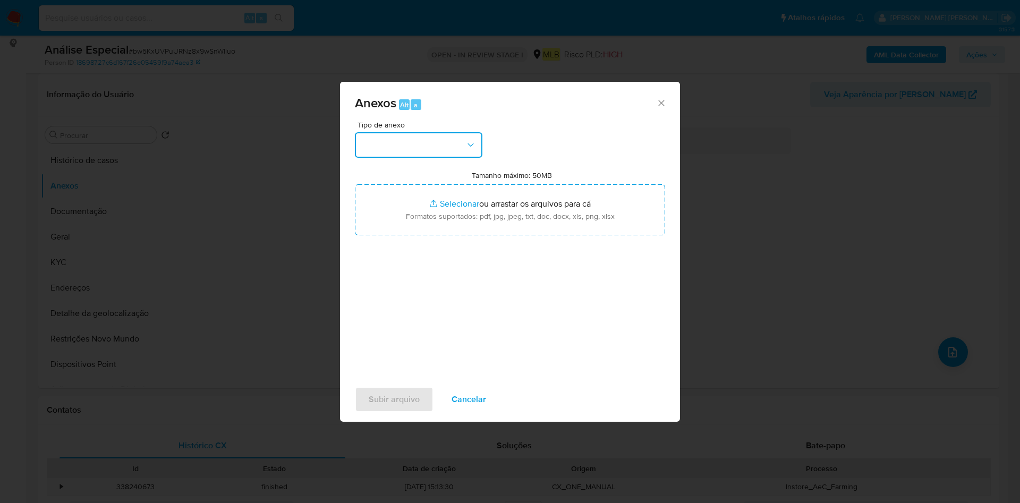
click at [417, 155] on button "button" at bounding box center [419, 145] width 128 height 26
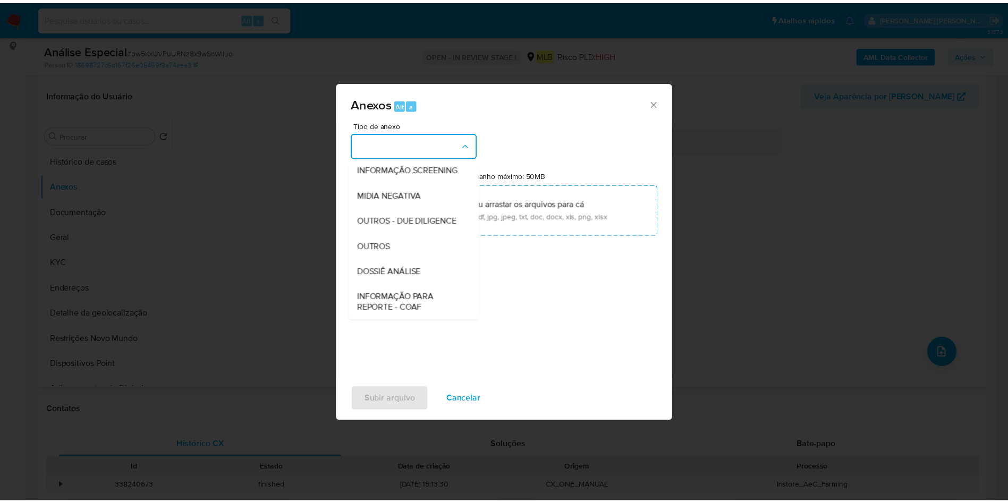
scroll to position [164, 0]
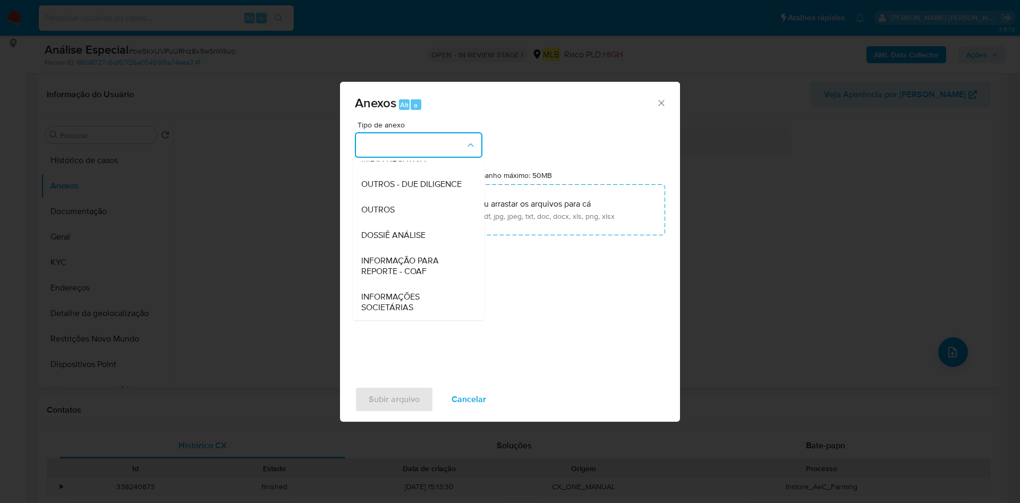
drag, startPoint x: 405, startPoint y: 212, endPoint x: 698, endPoint y: 84, distance: 319.5
click at [405, 213] on div "OUTROS" at bounding box center [415, 210] width 108 height 26
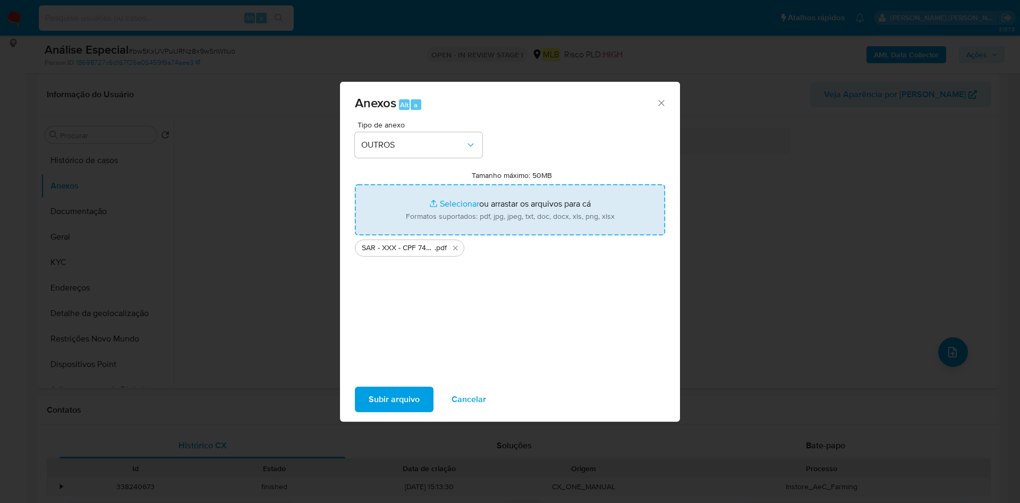
type input "C:\fakepath\Mulan 634943914_2025_09_08_10_50_42.xlsx"
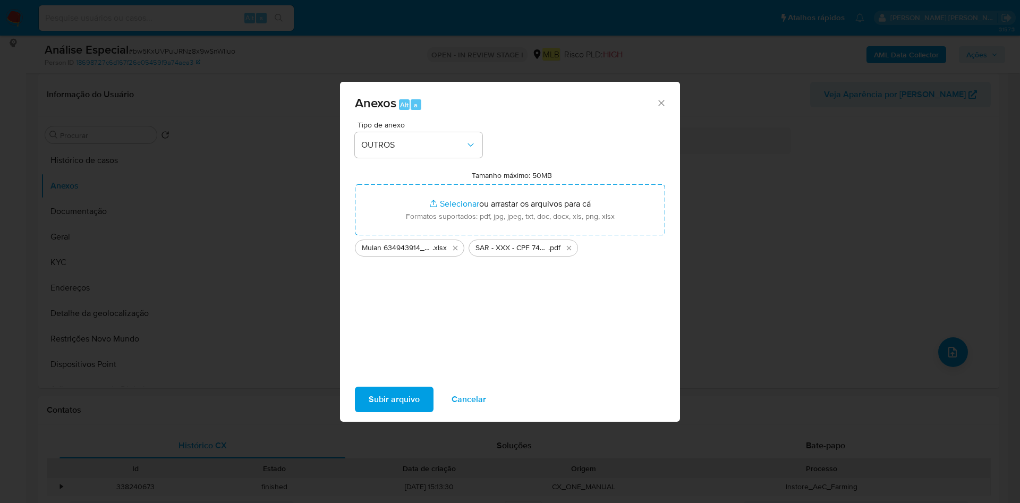
click at [389, 403] on span "Subir arquivo" at bounding box center [394, 399] width 51 height 23
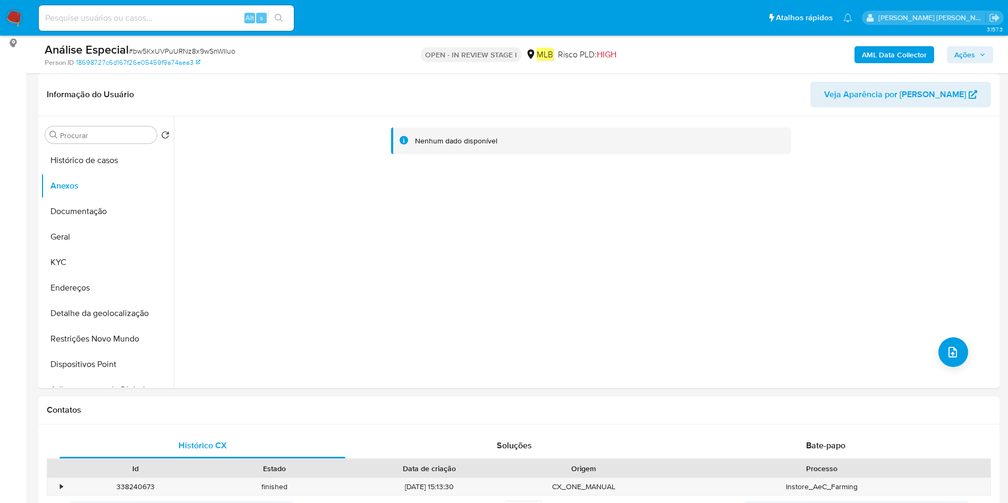
click at [952, 54] on button "Ações" at bounding box center [970, 54] width 46 height 17
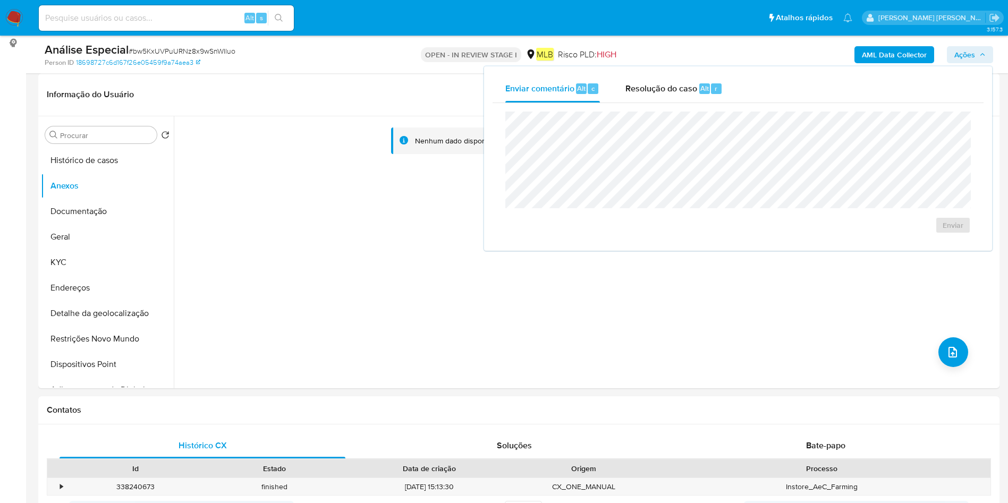
click at [680, 101] on div "Resolução do caso Alt r" at bounding box center [673, 89] width 97 height 28
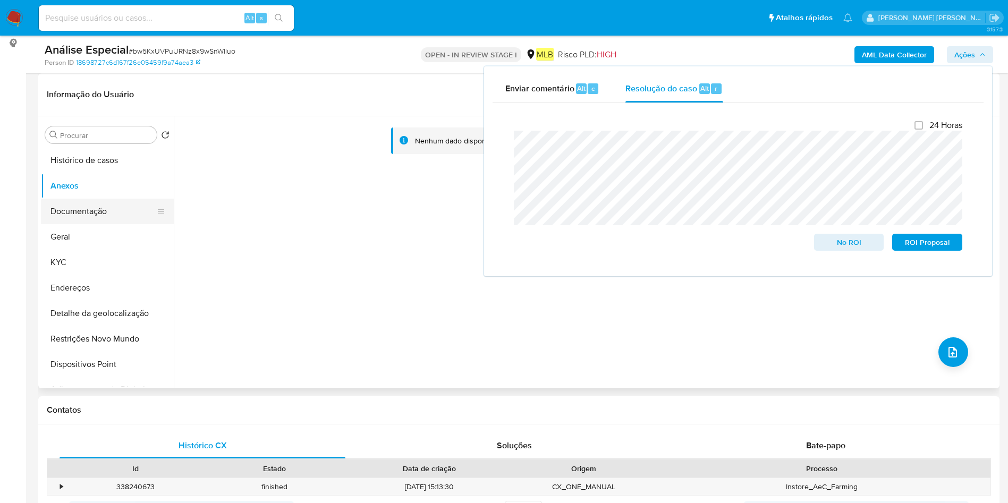
click at [88, 206] on button "Documentação" at bounding box center [103, 212] width 124 height 26
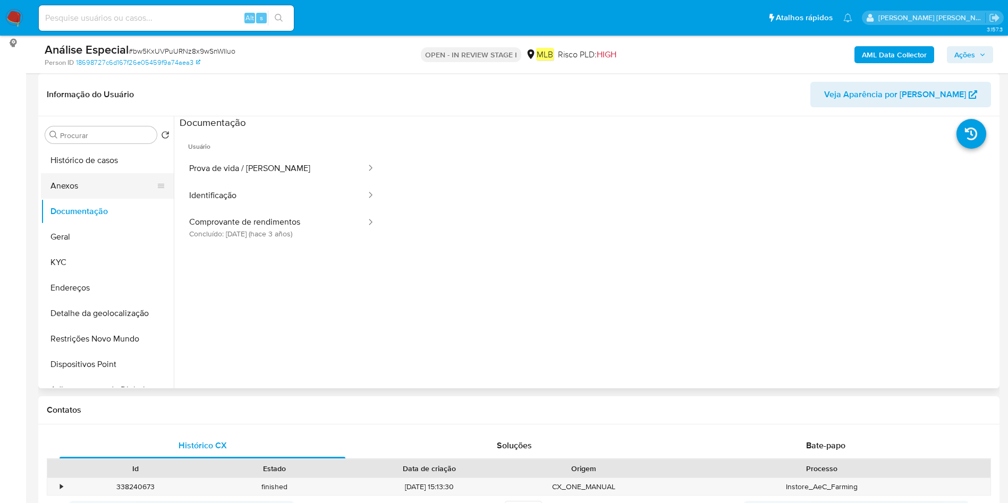
click at [106, 184] on button "Anexos" at bounding box center [103, 186] width 124 height 26
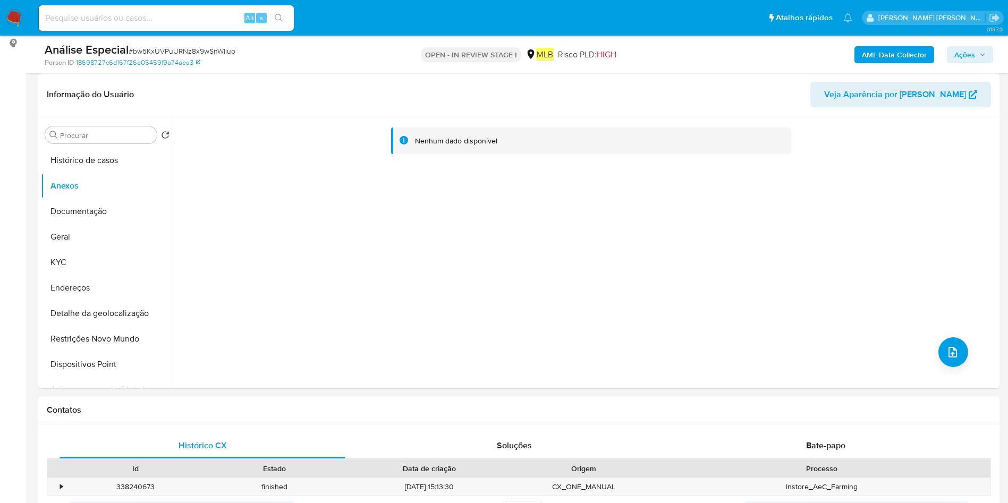
click at [964, 48] on span "Ações" at bounding box center [964, 54] width 21 height 17
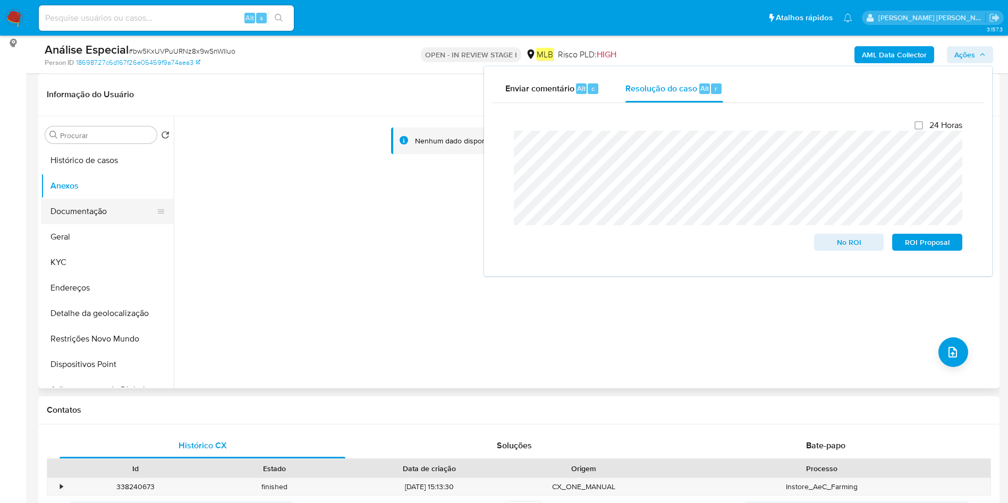
drag, startPoint x: 81, startPoint y: 219, endPoint x: 108, endPoint y: 217, distance: 26.7
click at [82, 219] on button "Documentação" at bounding box center [103, 212] width 124 height 26
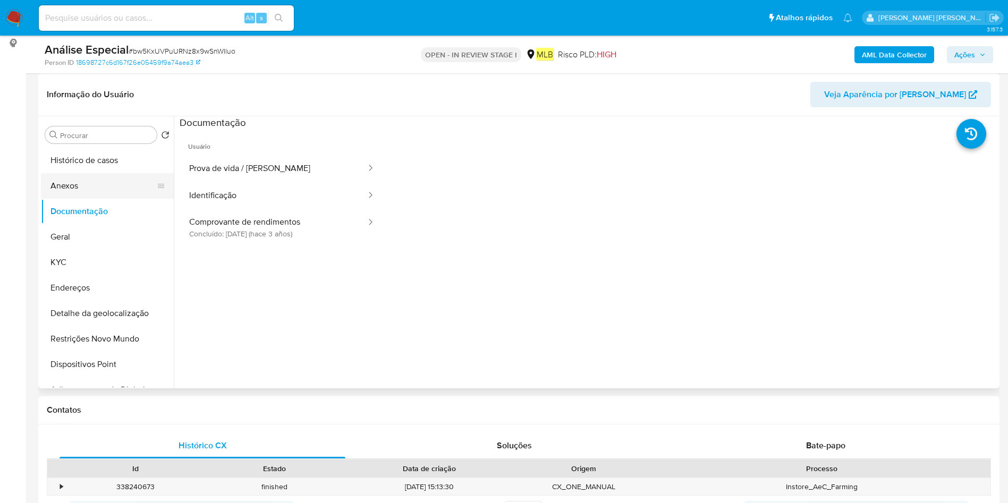
click at [108, 183] on button "Anexos" at bounding box center [103, 186] width 124 height 26
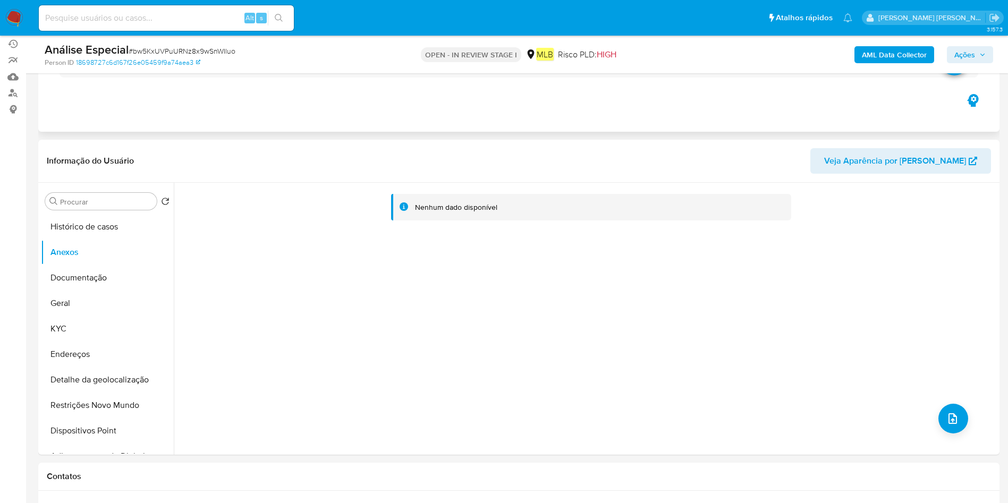
scroll to position [0, 0]
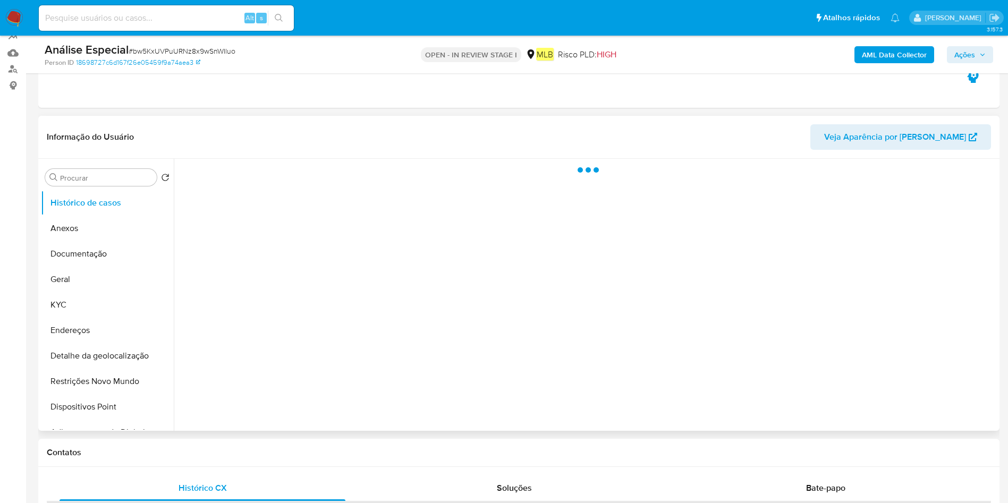
scroll to position [159, 0]
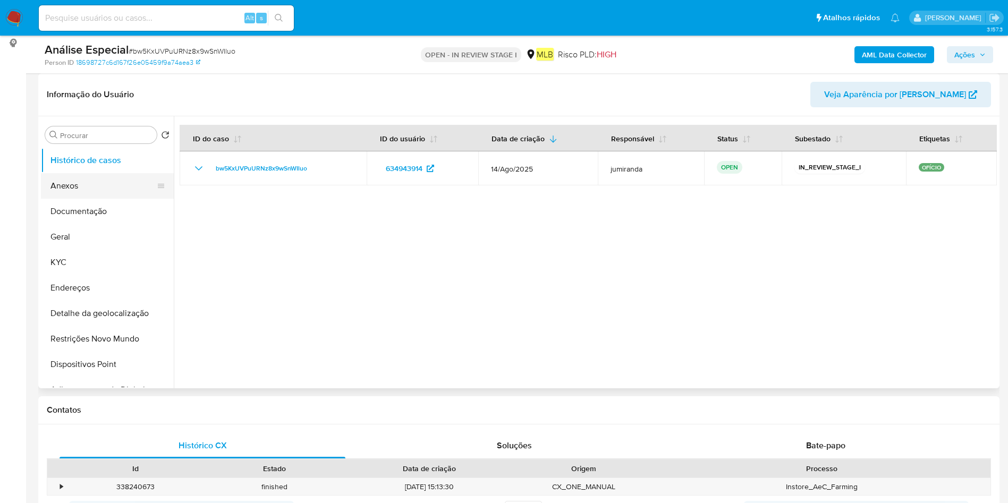
select select "10"
click at [95, 186] on button "Anexos" at bounding box center [103, 186] width 124 height 26
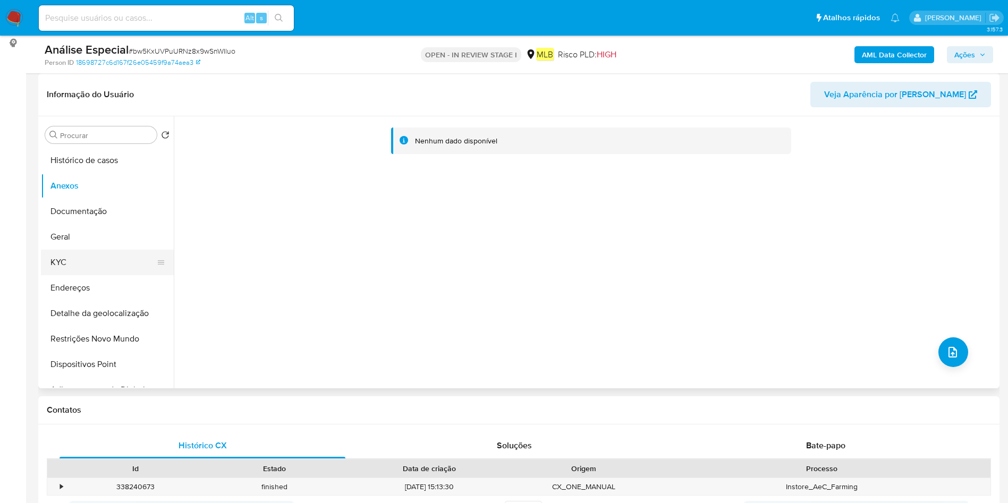
click at [83, 250] on ul "Histórico de casos Anexos Documentação Geral KYC Endereços Detalhe da geolocali…" at bounding box center [107, 268] width 133 height 240
click at [112, 193] on button "Anexos" at bounding box center [103, 186] width 124 height 26
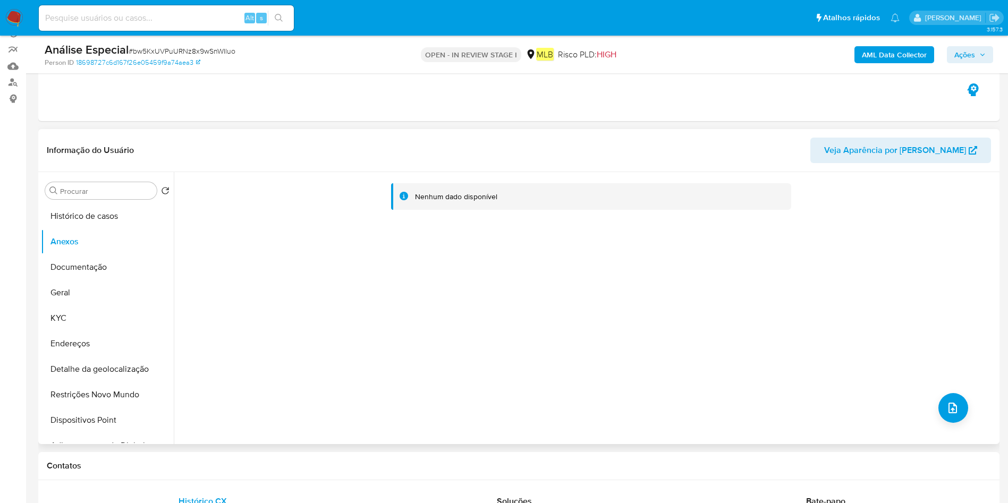
scroll to position [80, 0]
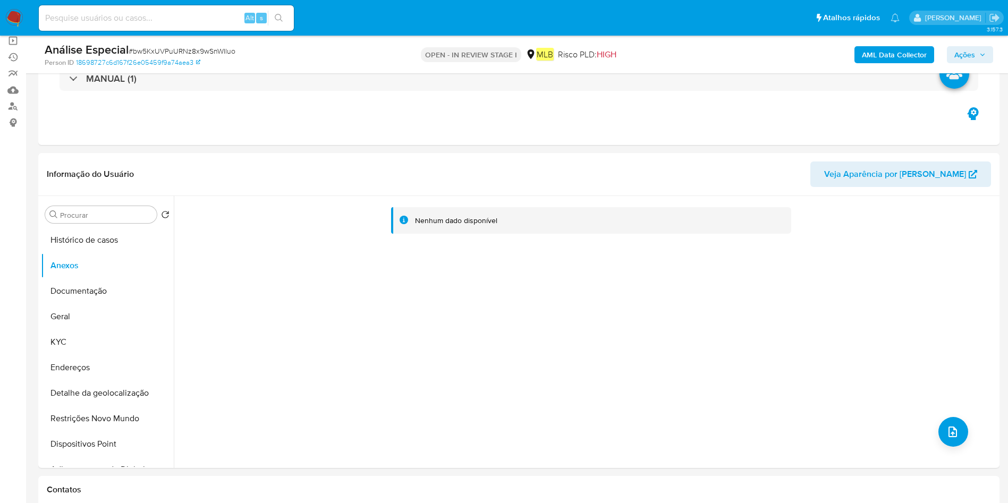
click at [892, 56] on b "AML Data Collector" at bounding box center [894, 54] width 65 height 17
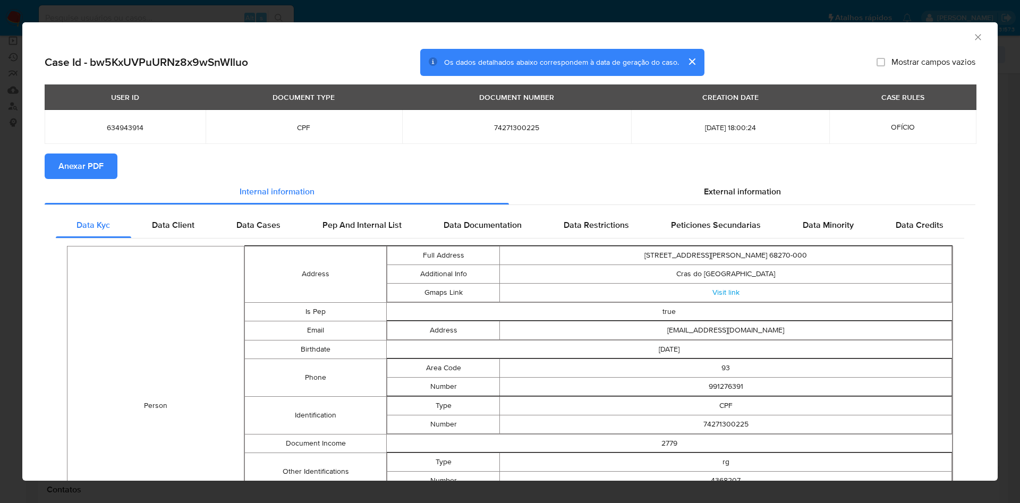
click at [97, 168] on span "Anexar PDF" at bounding box center [80, 166] width 45 height 23
click at [975, 38] on icon "Fechar a janela" at bounding box center [978, 37] width 6 height 6
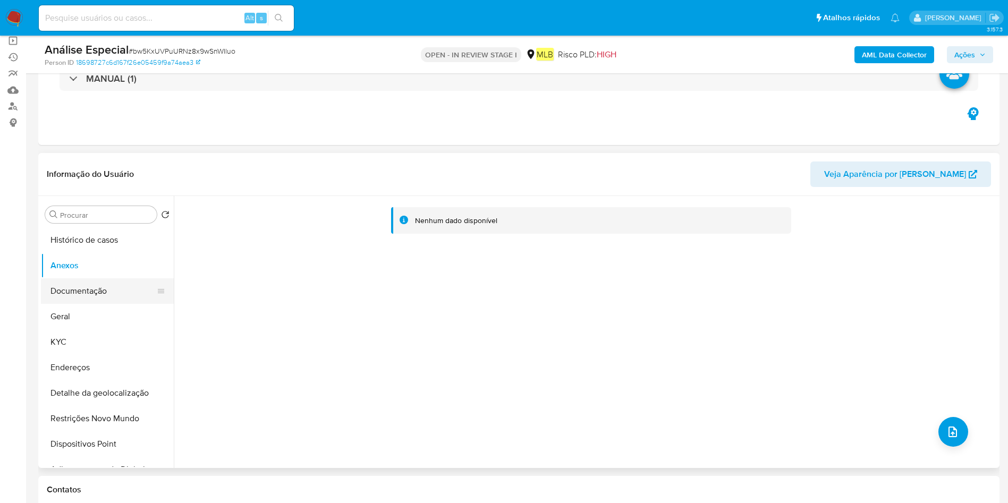
click at [114, 289] on button "Documentação" at bounding box center [103, 291] width 124 height 26
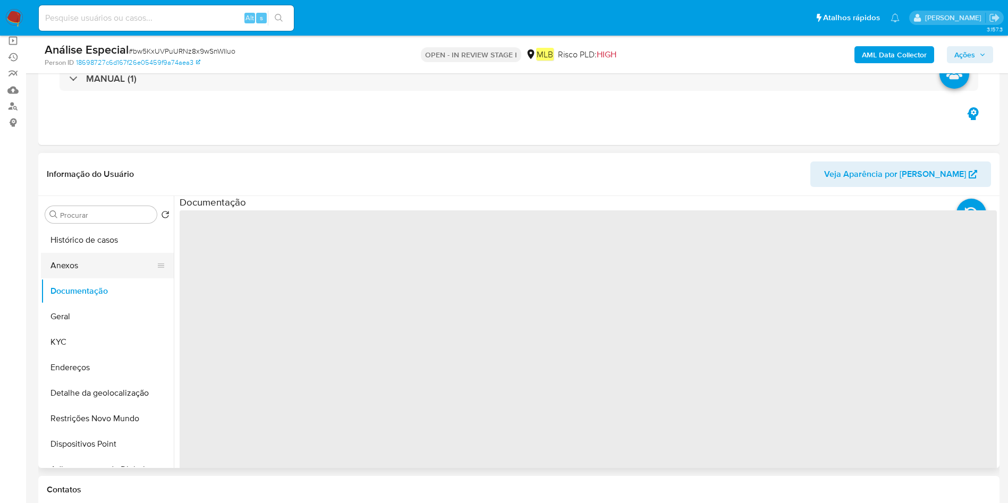
click at [117, 264] on button "Anexos" at bounding box center [103, 266] width 124 height 26
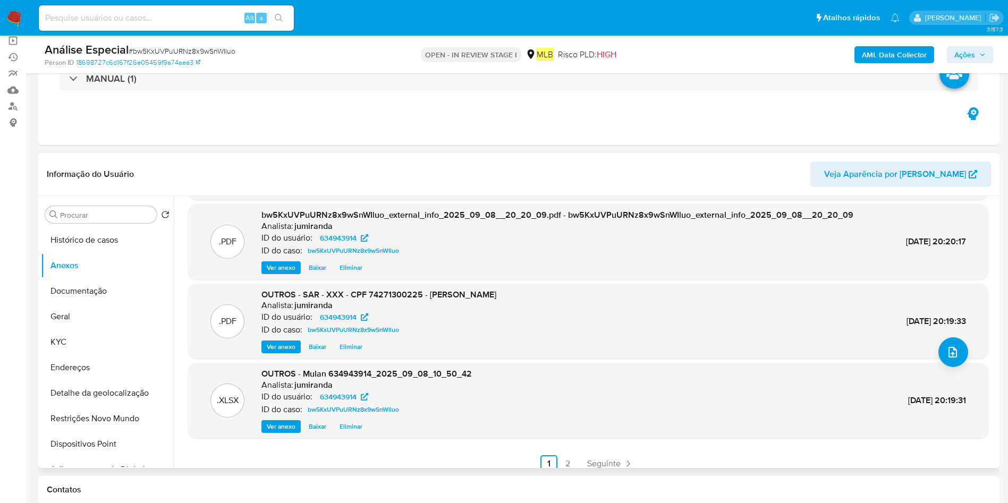
scroll to position [0, 0]
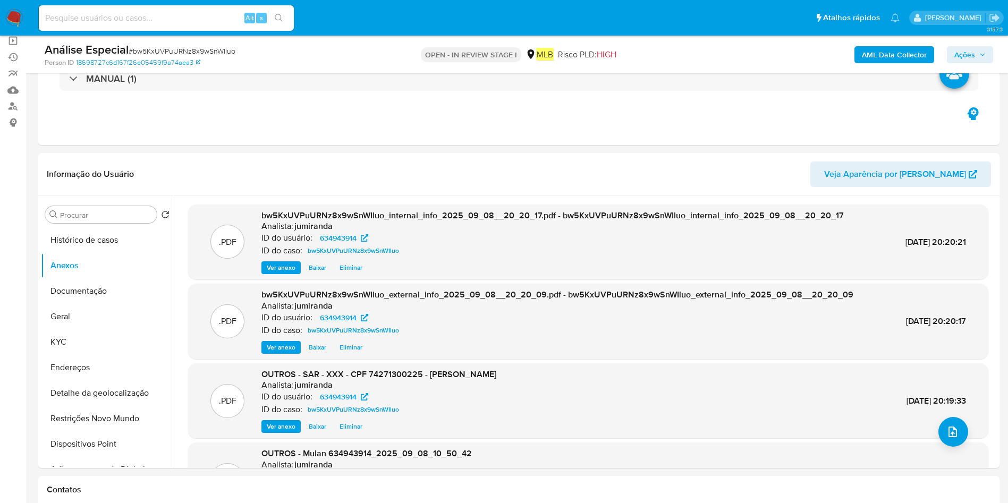
click at [972, 43] on div "AML Data Collector Ações" at bounding box center [836, 54] width 313 height 25
click at [969, 53] on span "Ações" at bounding box center [964, 54] width 21 height 17
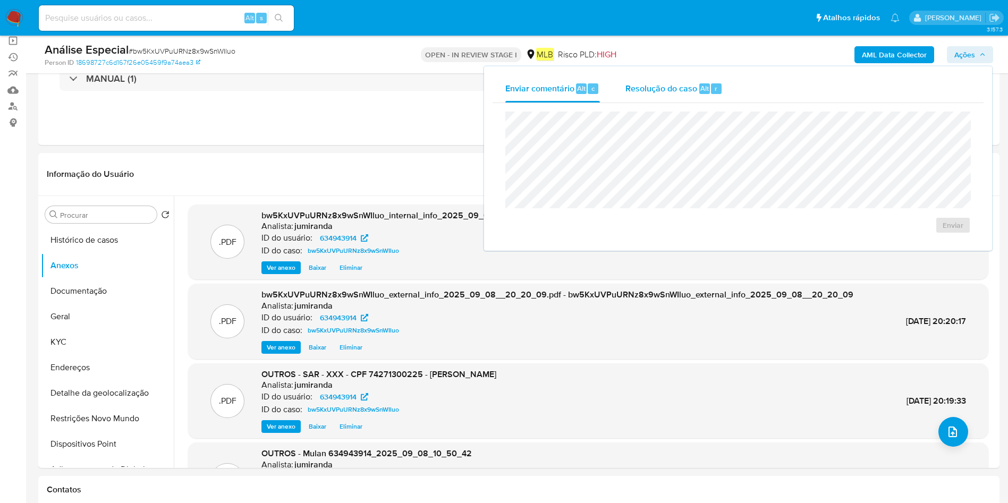
click at [660, 89] on span "Resolução do caso" at bounding box center [661, 88] width 72 height 12
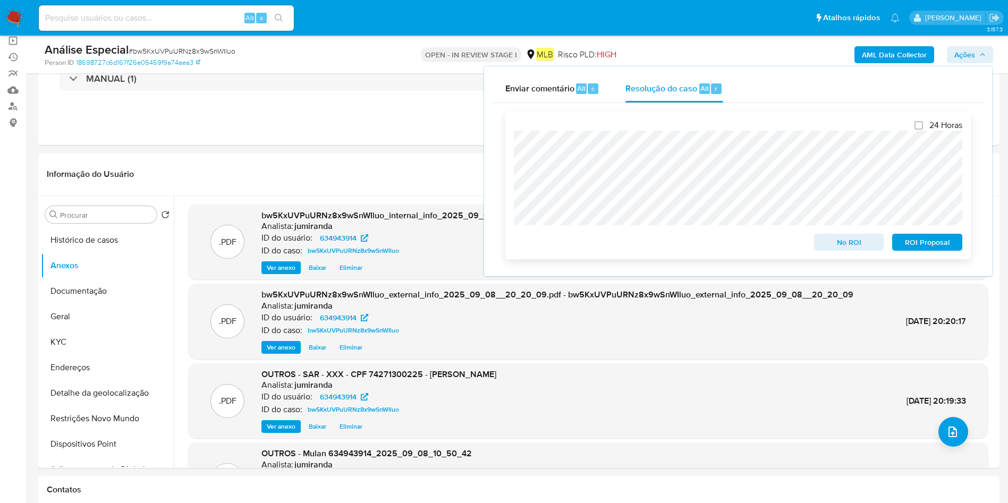
click at [942, 247] on span "ROI Proposal" at bounding box center [927, 242] width 55 height 15
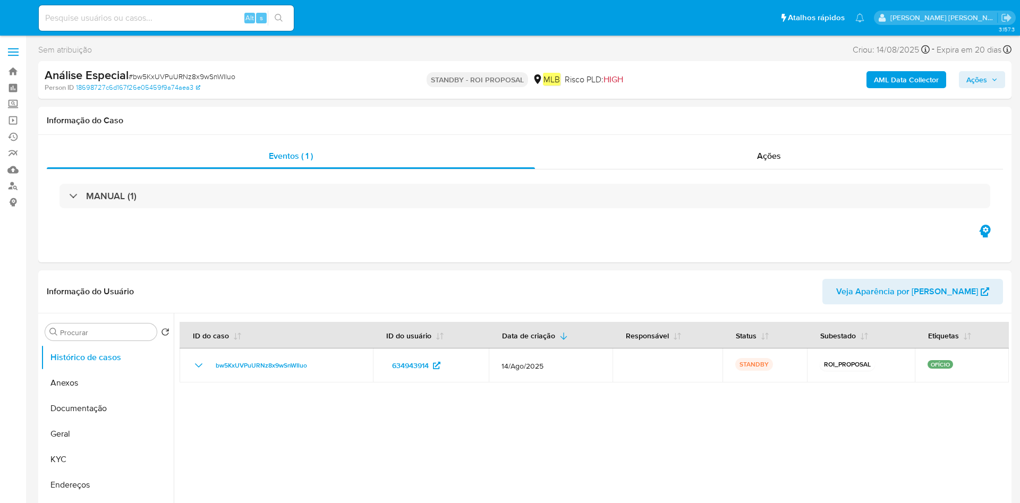
select select "10"
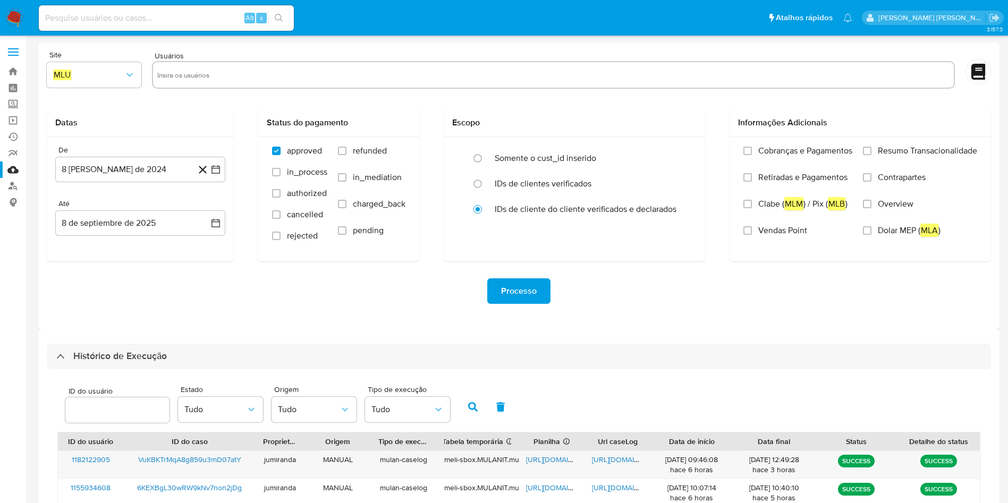
select select "10"
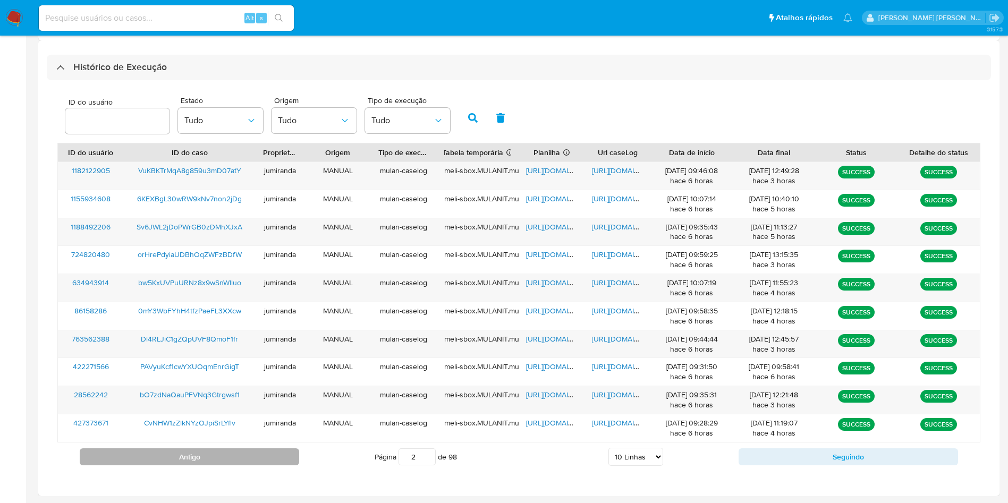
click at [283, 456] on button "Antigo" at bounding box center [189, 456] width 219 height 17
click at [534, 168] on span "[URL][DOMAIN_NAME]" at bounding box center [562, 170] width 73 height 11
click at [605, 168] on span "[URL][DOMAIN_NAME]" at bounding box center [628, 170] width 73 height 11
click at [229, 167] on span "cGx9hmZwdcx7m8VZPid0zvAe" at bounding box center [189, 170] width 103 height 11
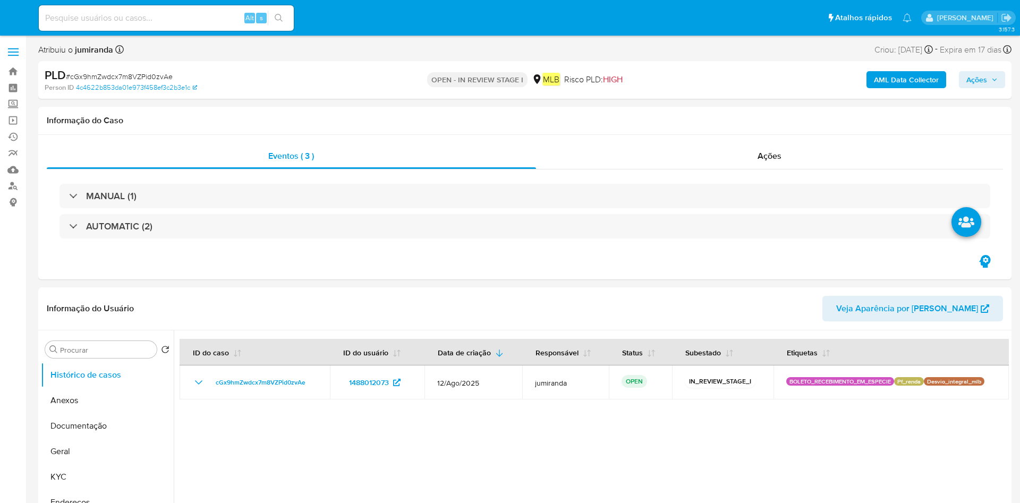
select select "10"
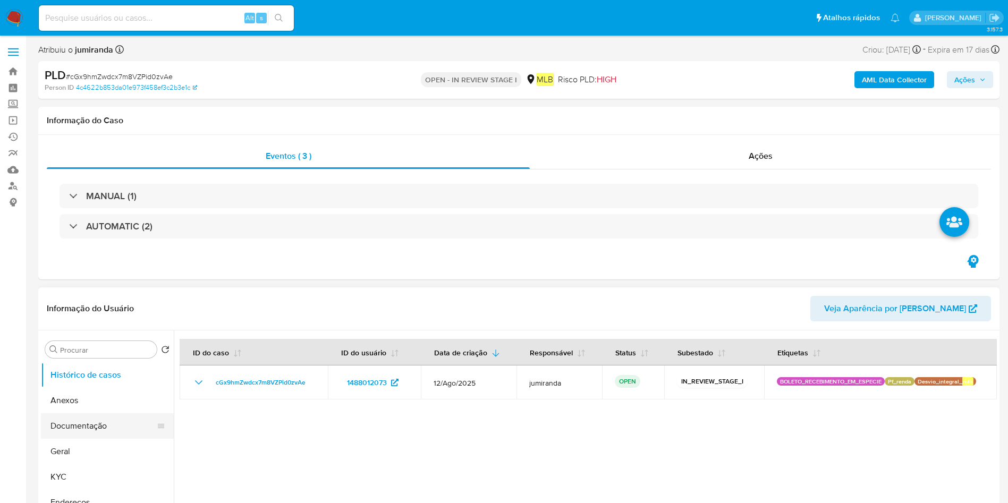
click at [96, 448] on button "Geral" at bounding box center [107, 452] width 133 height 26
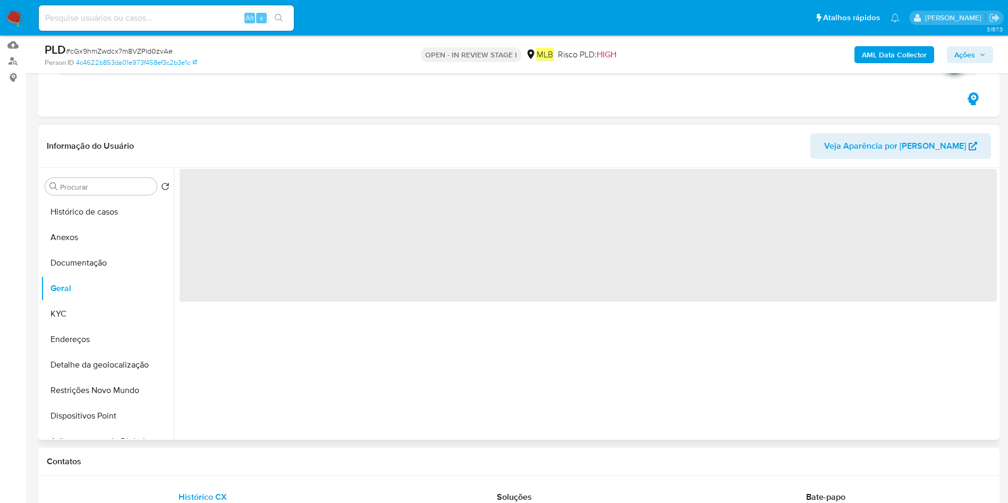
scroll to position [159, 0]
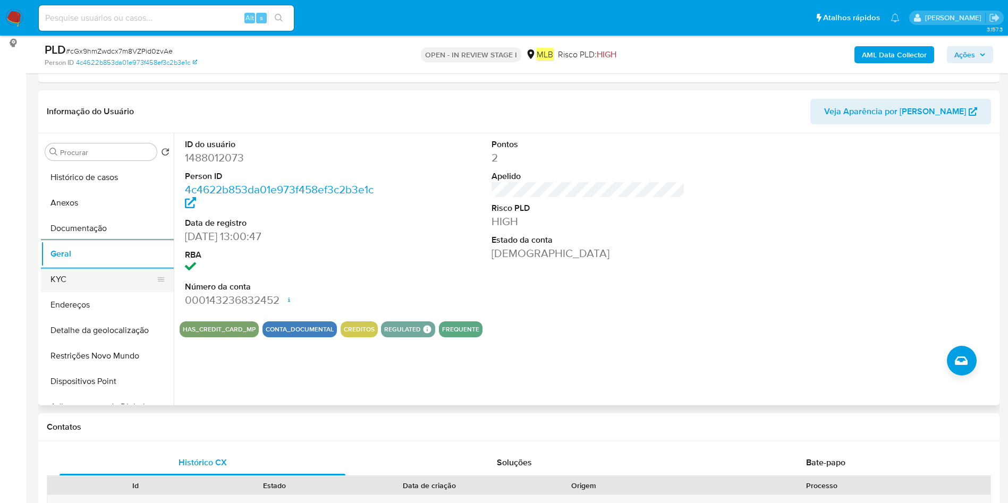
click at [68, 277] on button "KYC" at bounding box center [103, 280] width 124 height 26
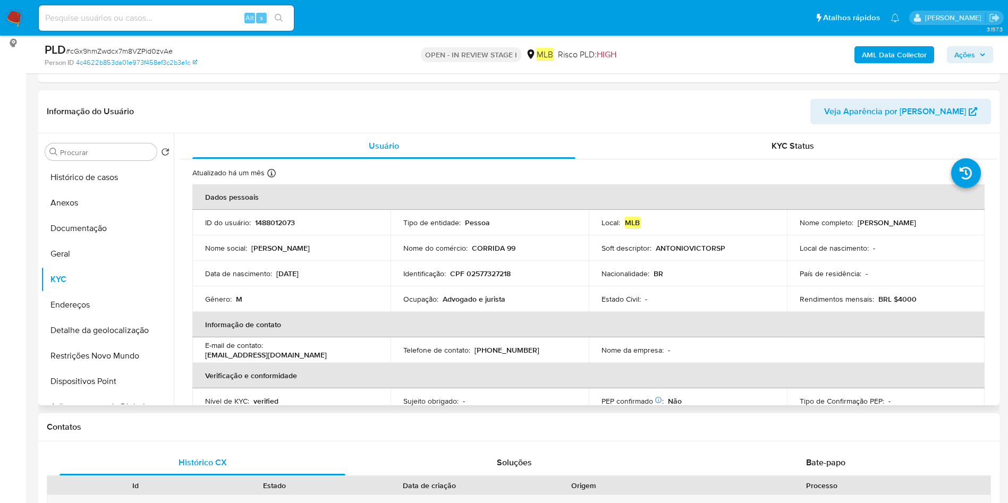
click at [427, 301] on p "Ocupação :" at bounding box center [420, 299] width 35 height 10
copy div "Ocupação : Advogado e jurista"
click at [65, 298] on button "Endereços" at bounding box center [103, 305] width 124 height 26
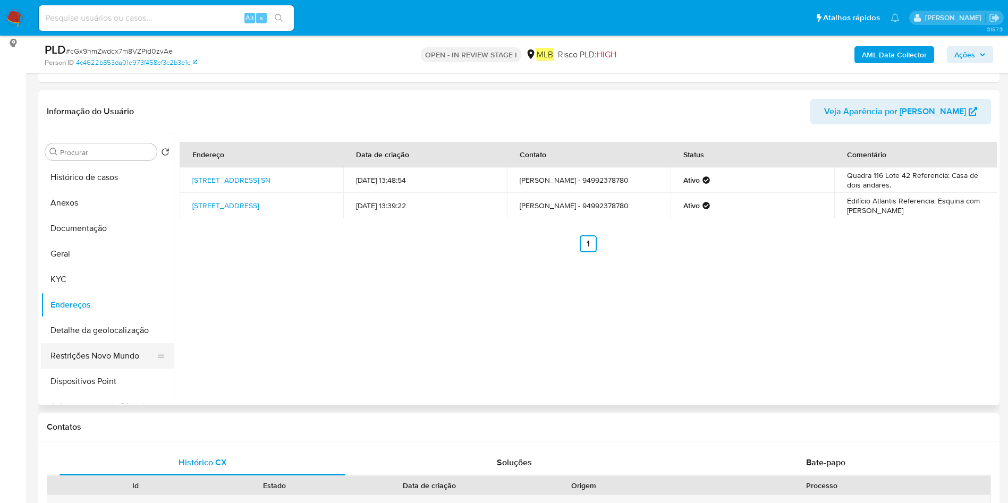
click at [94, 354] on button "Restrições Novo Mundo" at bounding box center [103, 356] width 124 height 26
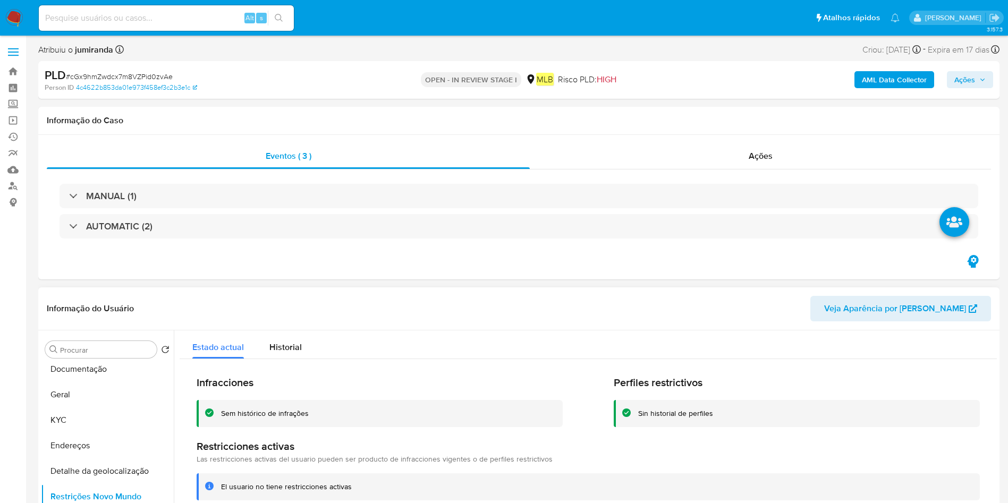
scroll to position [0, 0]
click at [121, 420] on button "Documentação" at bounding box center [103, 426] width 124 height 26
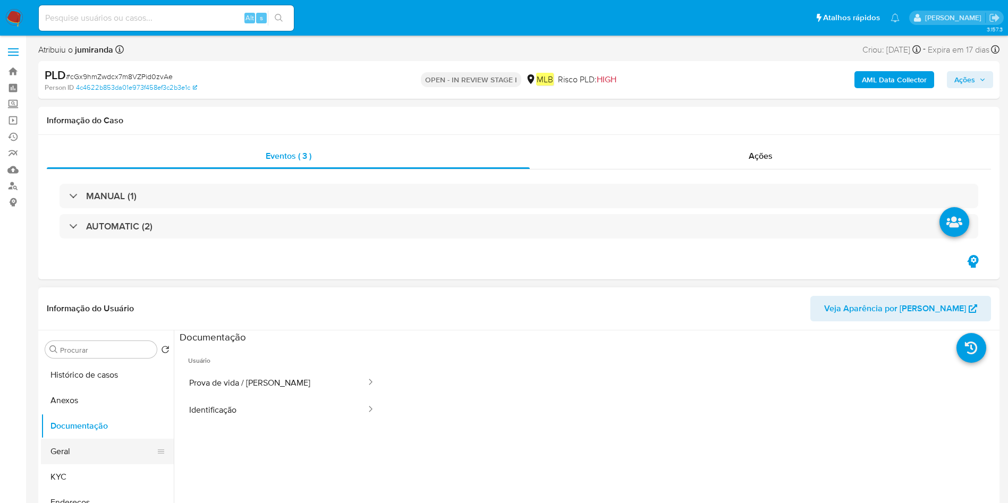
click at [88, 453] on button "Geral" at bounding box center [103, 452] width 124 height 26
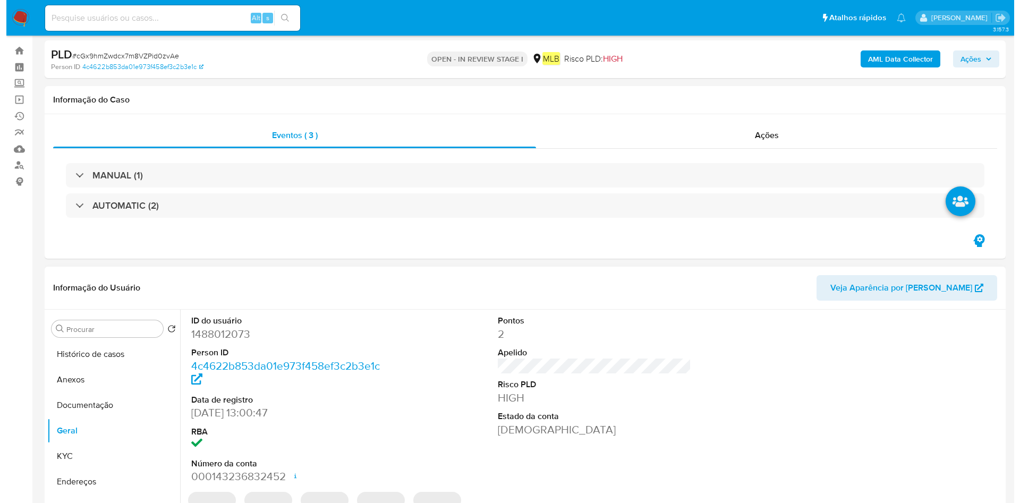
scroll to position [159, 0]
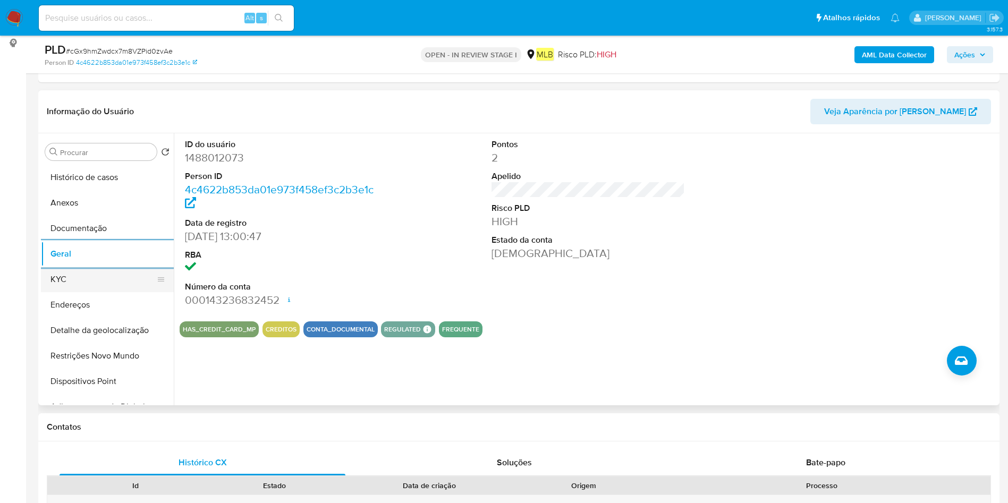
drag, startPoint x: 101, startPoint y: 285, endPoint x: 166, endPoint y: 275, distance: 66.1
click at [101, 285] on button "KYC" at bounding box center [103, 280] width 124 height 26
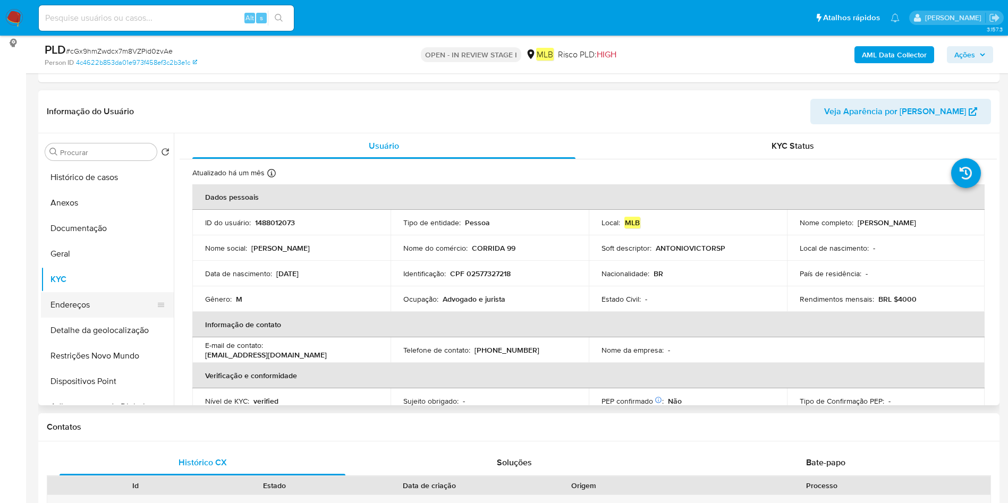
click at [86, 298] on button "Endereços" at bounding box center [103, 305] width 124 height 26
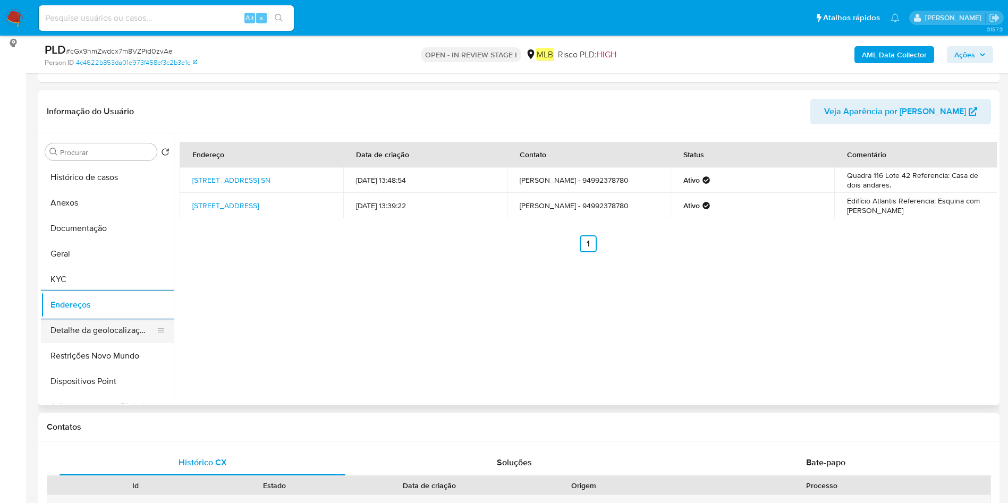
click at [125, 332] on button "Detalhe da geolocalização" at bounding box center [103, 331] width 124 height 26
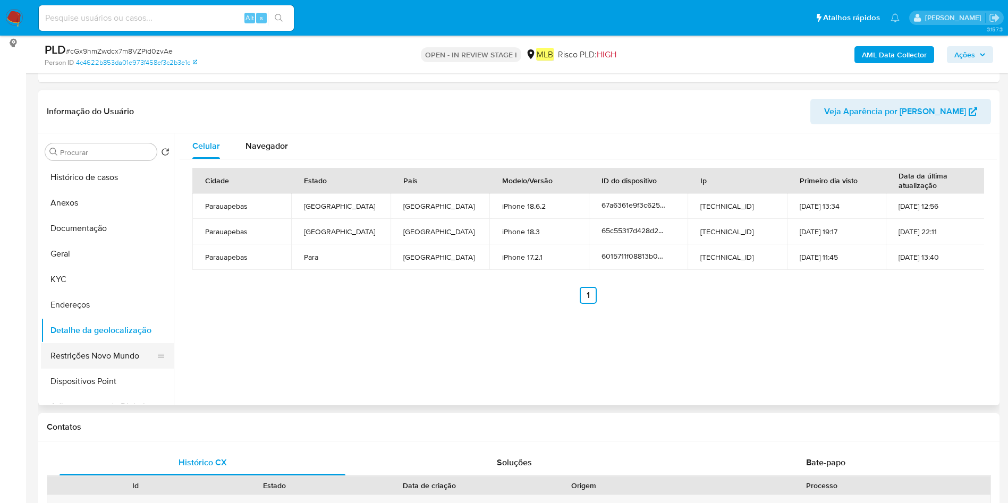
click at [124, 360] on button "Restrições Novo Mundo" at bounding box center [103, 356] width 124 height 26
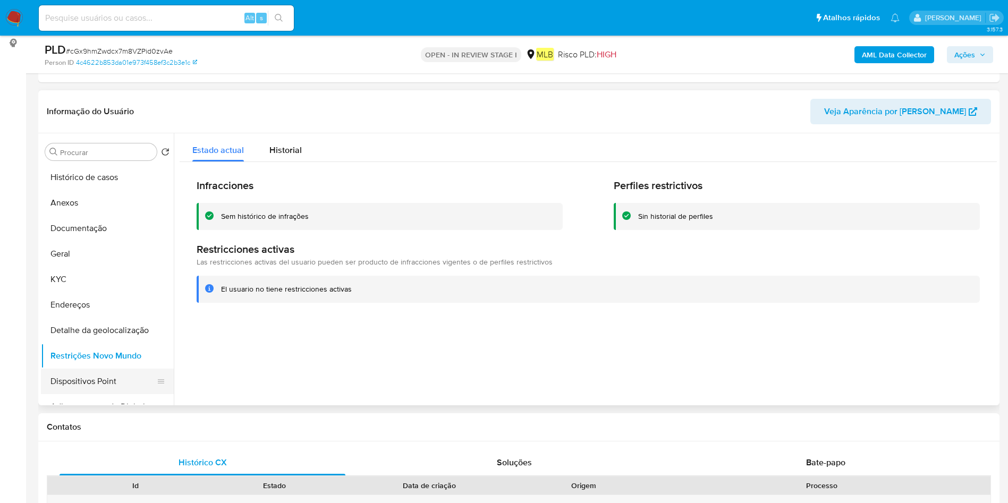
click at [77, 378] on button "Dispositivos Point" at bounding box center [103, 382] width 124 height 26
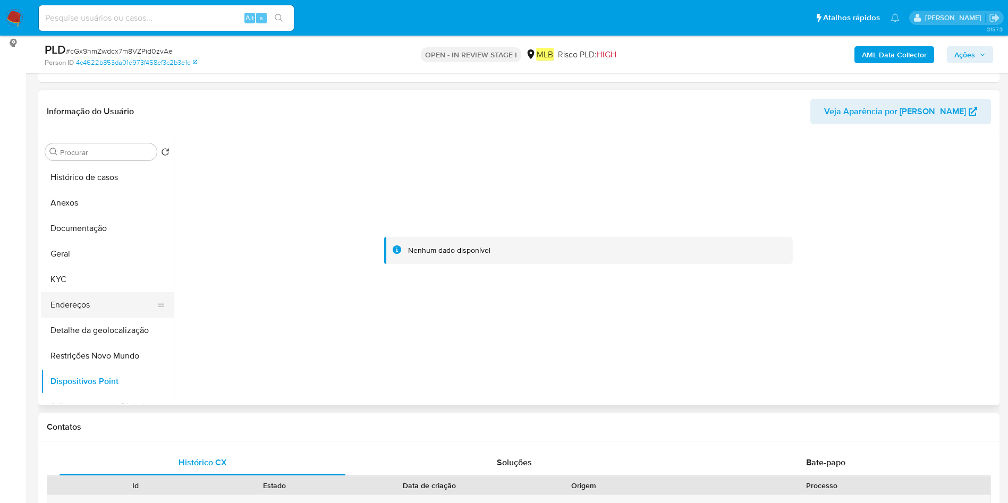
click at [86, 299] on button "Endereços" at bounding box center [103, 305] width 124 height 26
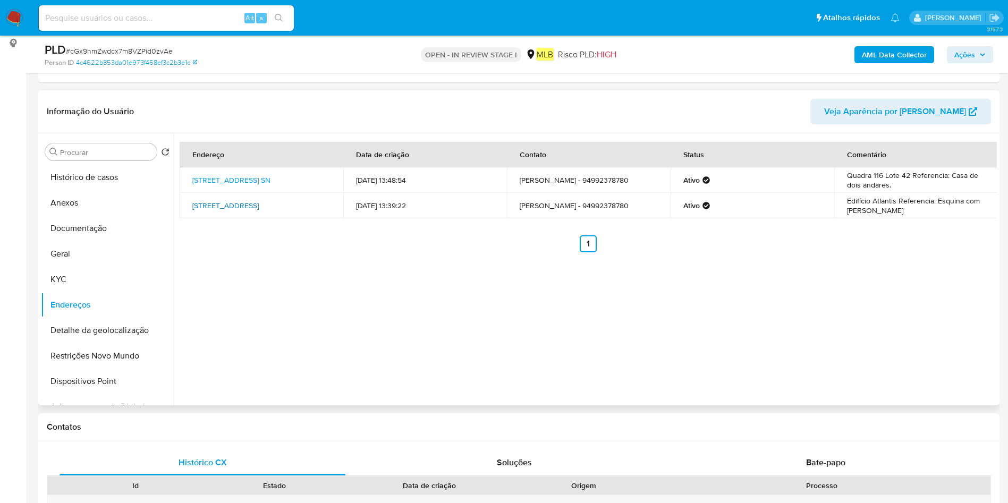
drag, startPoint x: 182, startPoint y: 201, endPoint x: 316, endPoint y: 198, distance: 133.9
click at [316, 198] on td "Rua Dona Gercina Borges Teixeira 102, Goiânia, Goiás, 74815455, Brasil 102" at bounding box center [262, 206] width 164 height 26
copy link "Rua Dona Gercina Borges Teixeira 102"
click at [973, 52] on span "Ações" at bounding box center [964, 54] width 21 height 17
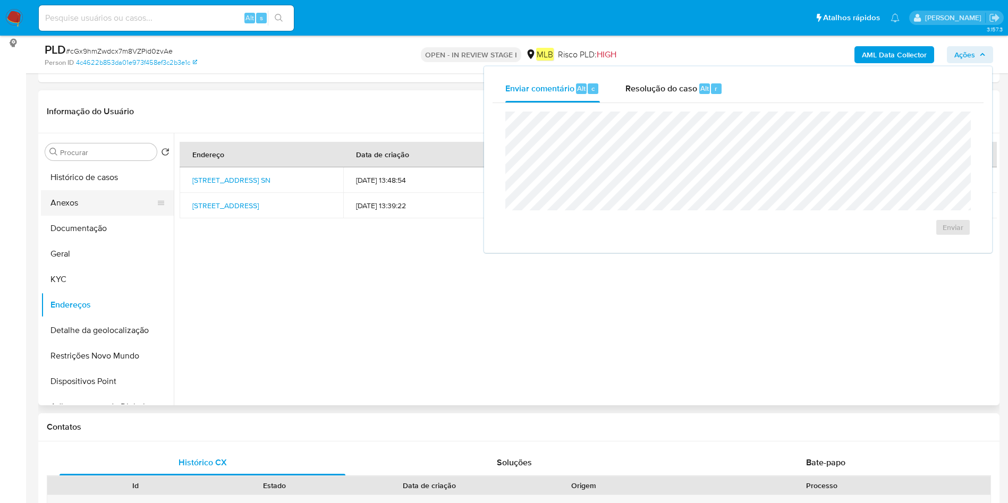
click at [97, 212] on button "Anexos" at bounding box center [103, 203] width 124 height 26
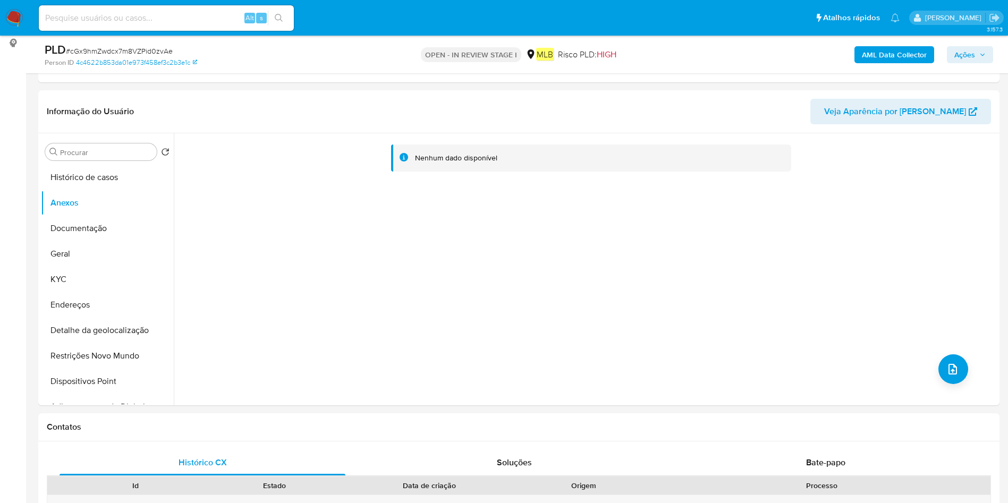
click at [906, 47] on b "AML Data Collector" at bounding box center [894, 54] width 65 height 17
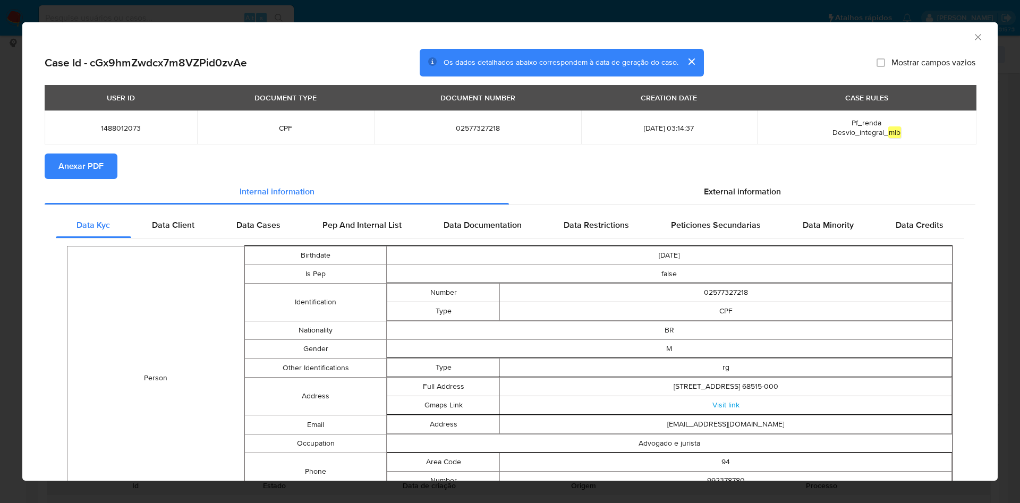
click at [72, 173] on span "Anexar PDF" at bounding box center [80, 166] width 45 height 23
click at [966, 45] on div "AML Data Collector" at bounding box center [510, 35] width 976 height 27
click at [973, 35] on icon "Fechar a janela" at bounding box center [978, 37] width 11 height 11
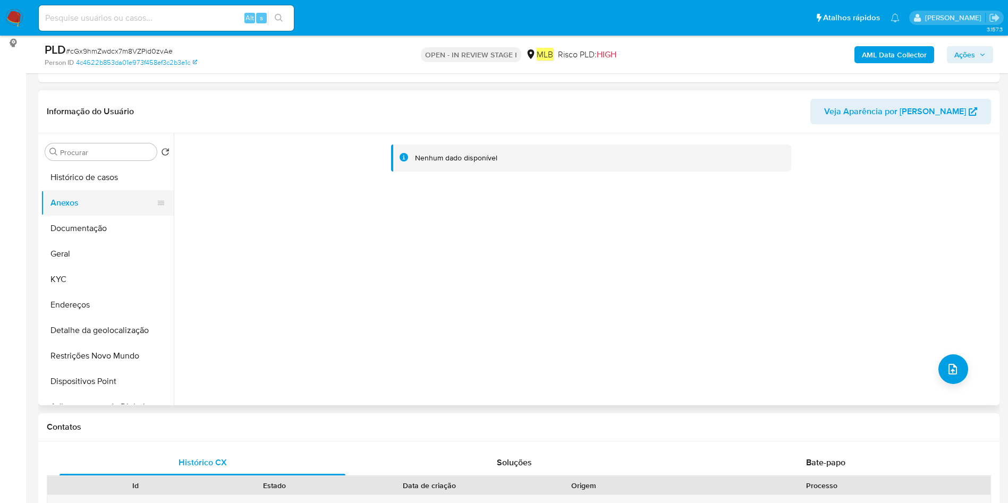
click at [98, 211] on button "Anexos" at bounding box center [103, 203] width 124 height 26
click at [100, 206] on button "Anexos" at bounding box center [103, 203] width 124 height 26
click at [90, 227] on button "Documentação" at bounding box center [103, 229] width 124 height 26
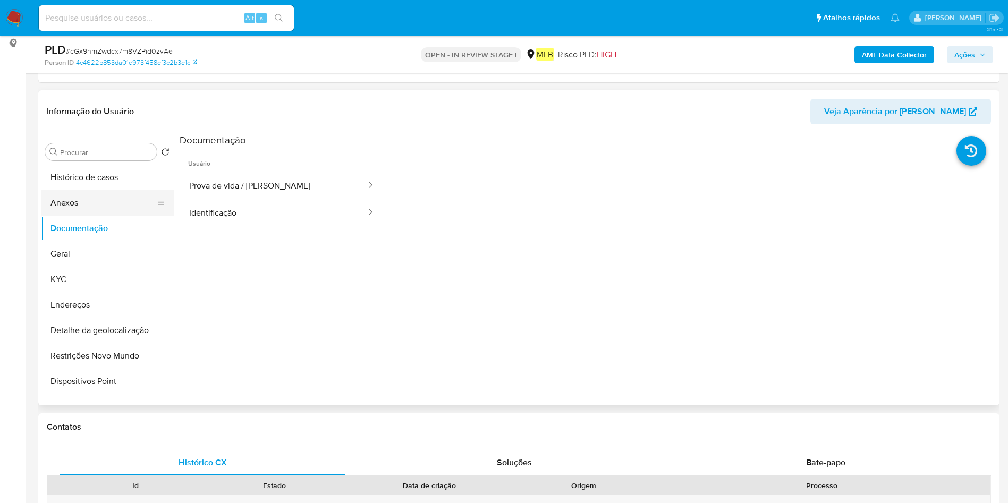
click at [126, 203] on button "Anexos" at bounding box center [103, 203] width 124 height 26
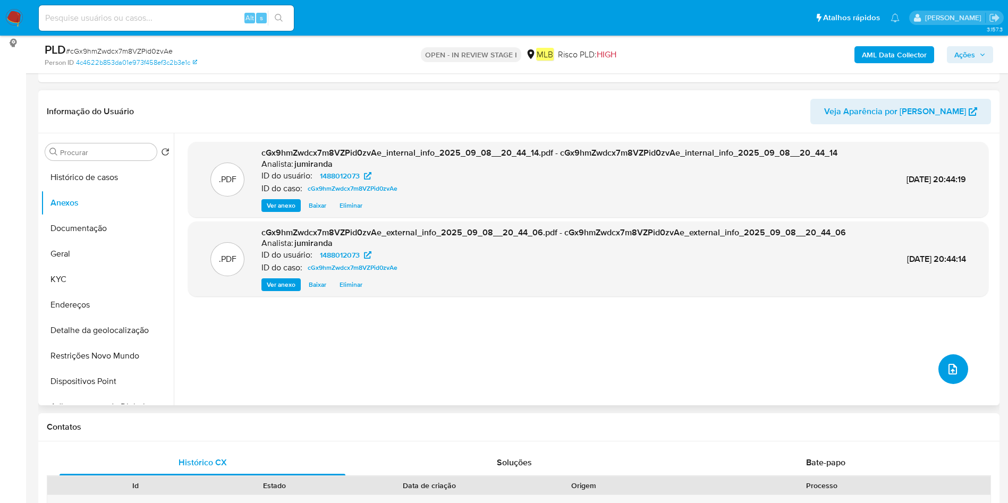
click at [942, 355] on button "upload-file" at bounding box center [953, 369] width 30 height 30
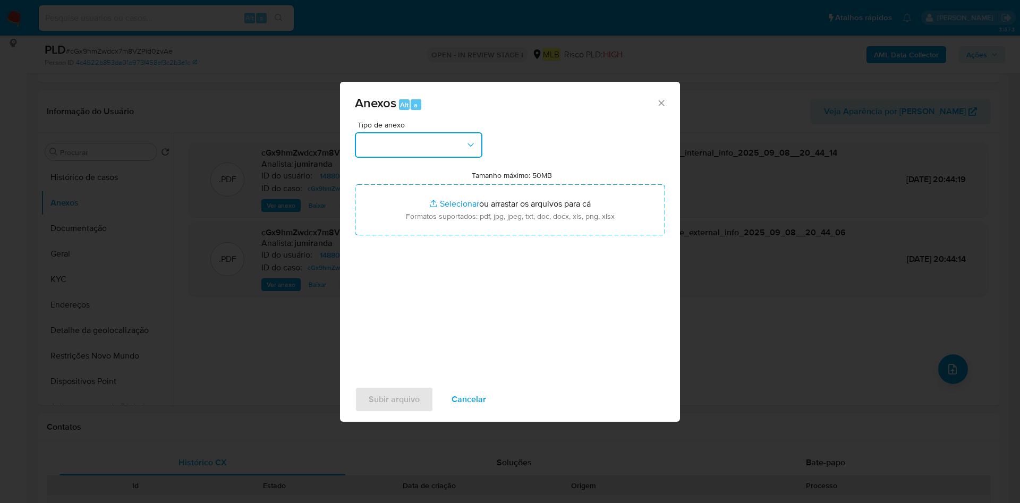
click at [423, 150] on button "button" at bounding box center [419, 145] width 128 height 26
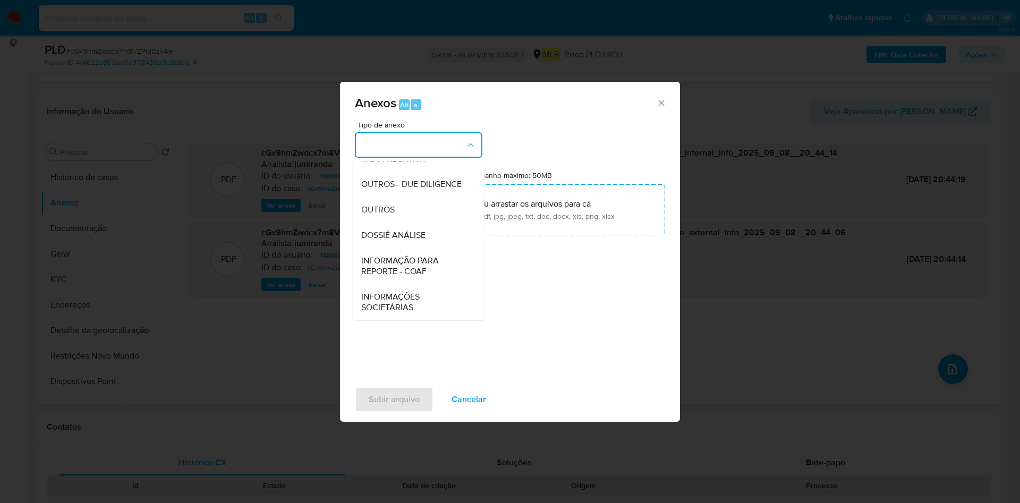
click at [413, 206] on ul "CAPTURA BUREAU CAPTURA DOWJONES CAPTURA GOOGLE CAPTURA WEB INFORMAÇÃO SCREENING…" at bounding box center [419, 170] width 132 height 302
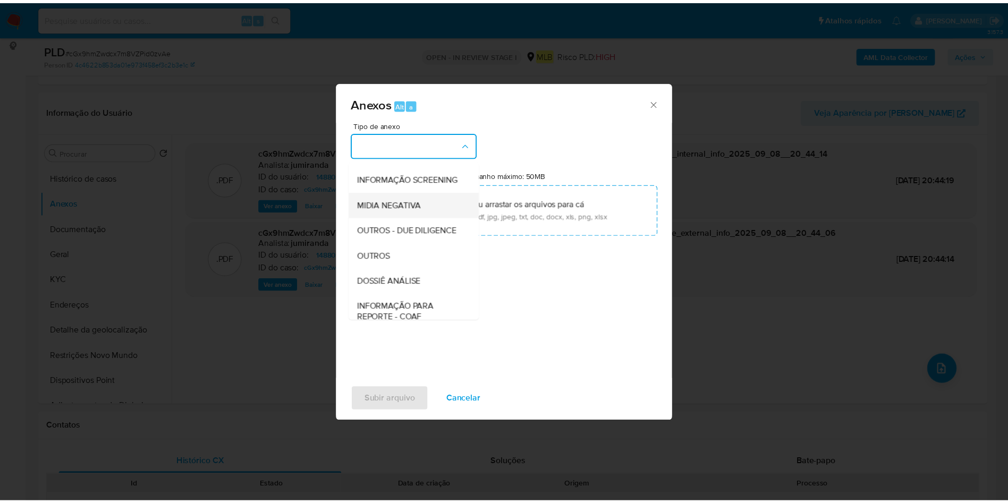
scroll to position [164, 0]
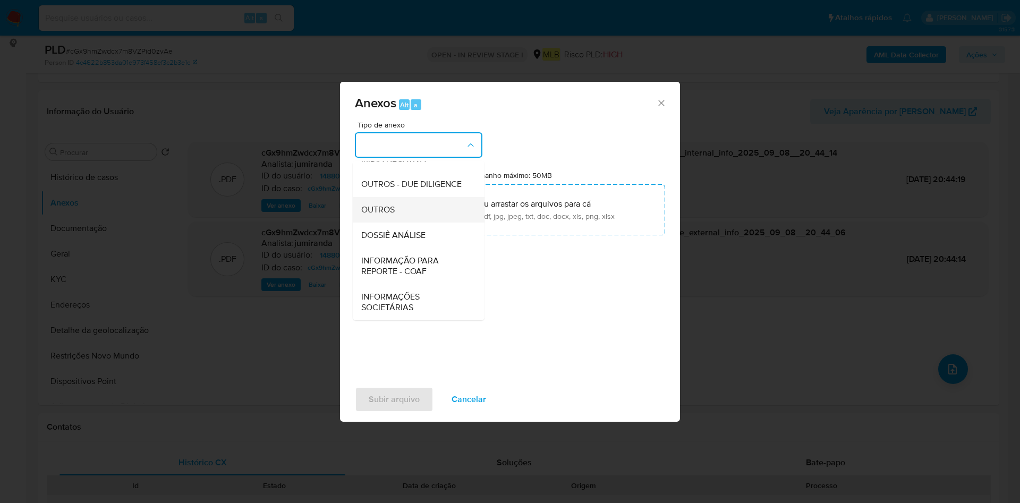
click at [411, 216] on div "OUTROS" at bounding box center [415, 210] width 108 height 26
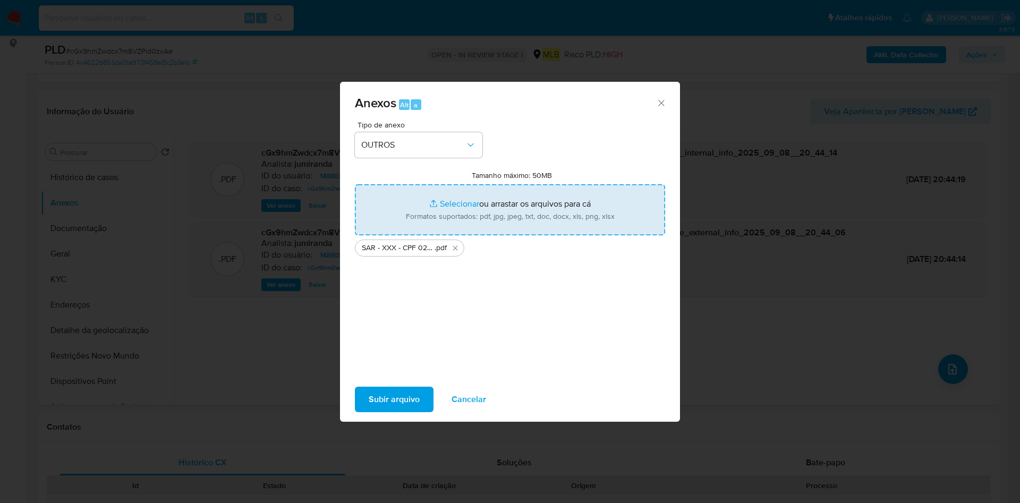
type input "C:\fakepath\Mulan 1488012073_2025_09_08_11_45_44.xlsx"
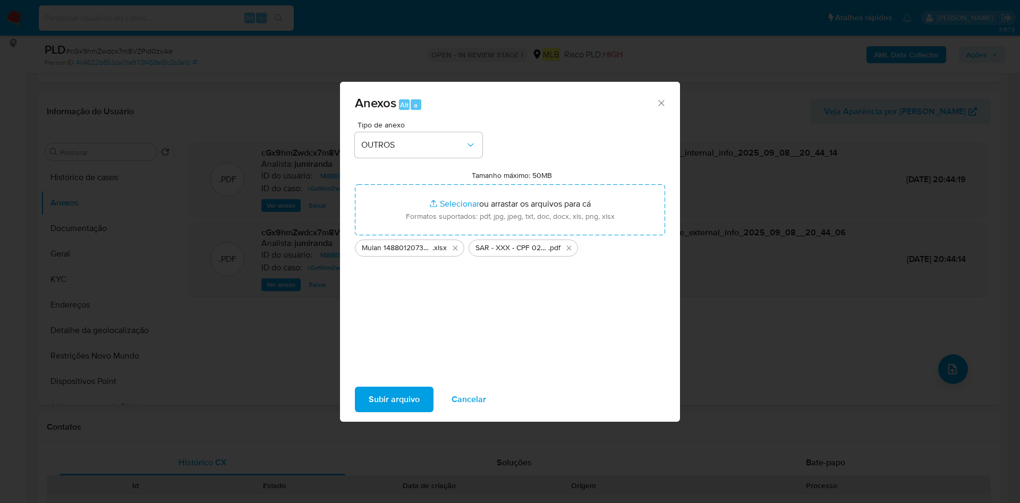
drag, startPoint x: 402, startPoint y: 389, endPoint x: 400, endPoint y: 395, distance: 5.9
click at [400, 395] on span "Subir arquivo" at bounding box center [394, 399] width 51 height 23
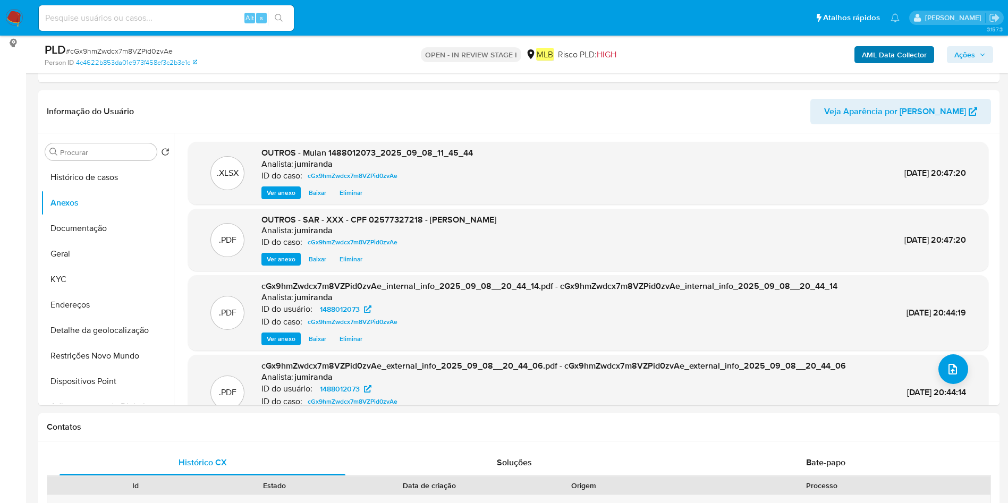
drag, startPoint x: 954, startPoint y: 53, endPoint x: 932, endPoint y: 58, distance: 22.4
click at [955, 53] on span "Ações" at bounding box center [964, 54] width 21 height 17
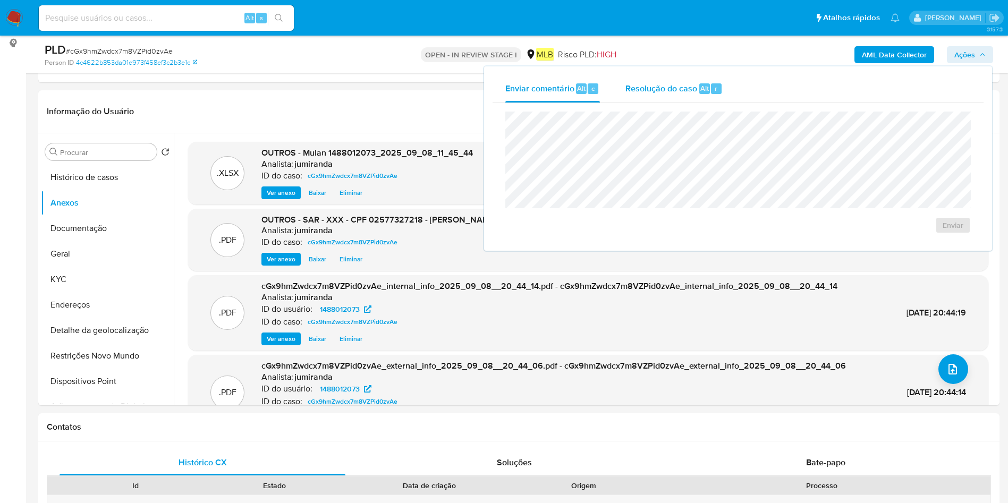
click at [648, 82] on span "Resolução do caso" at bounding box center [661, 88] width 72 height 12
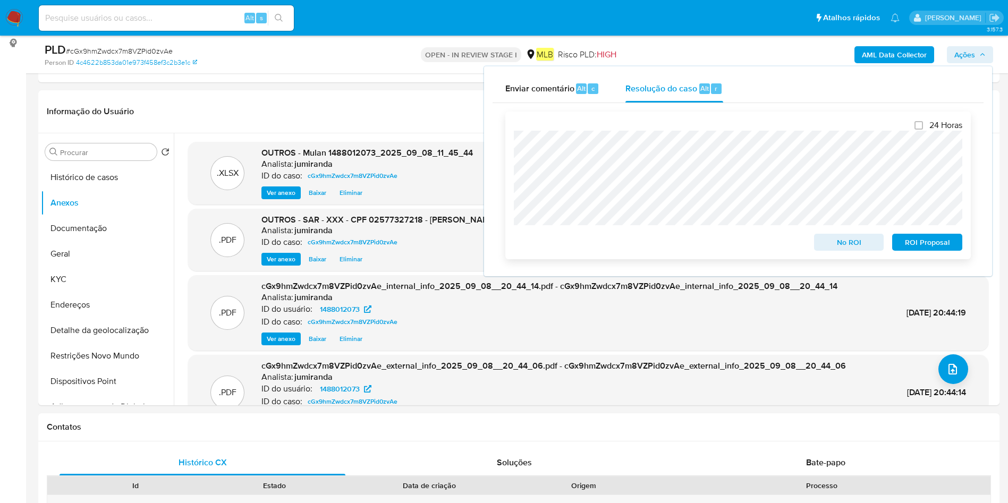
click at [913, 234] on div "ROI Proposal" at bounding box center [925, 240] width 74 height 21
click at [942, 242] on span "ROI Proposal" at bounding box center [927, 242] width 55 height 15
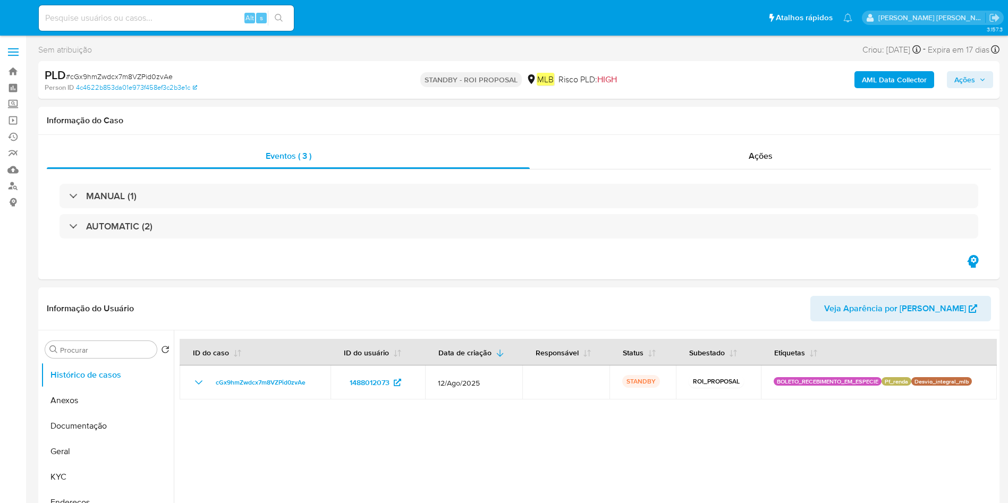
select select "10"
